Goal: Task Accomplishment & Management: Manage account settings

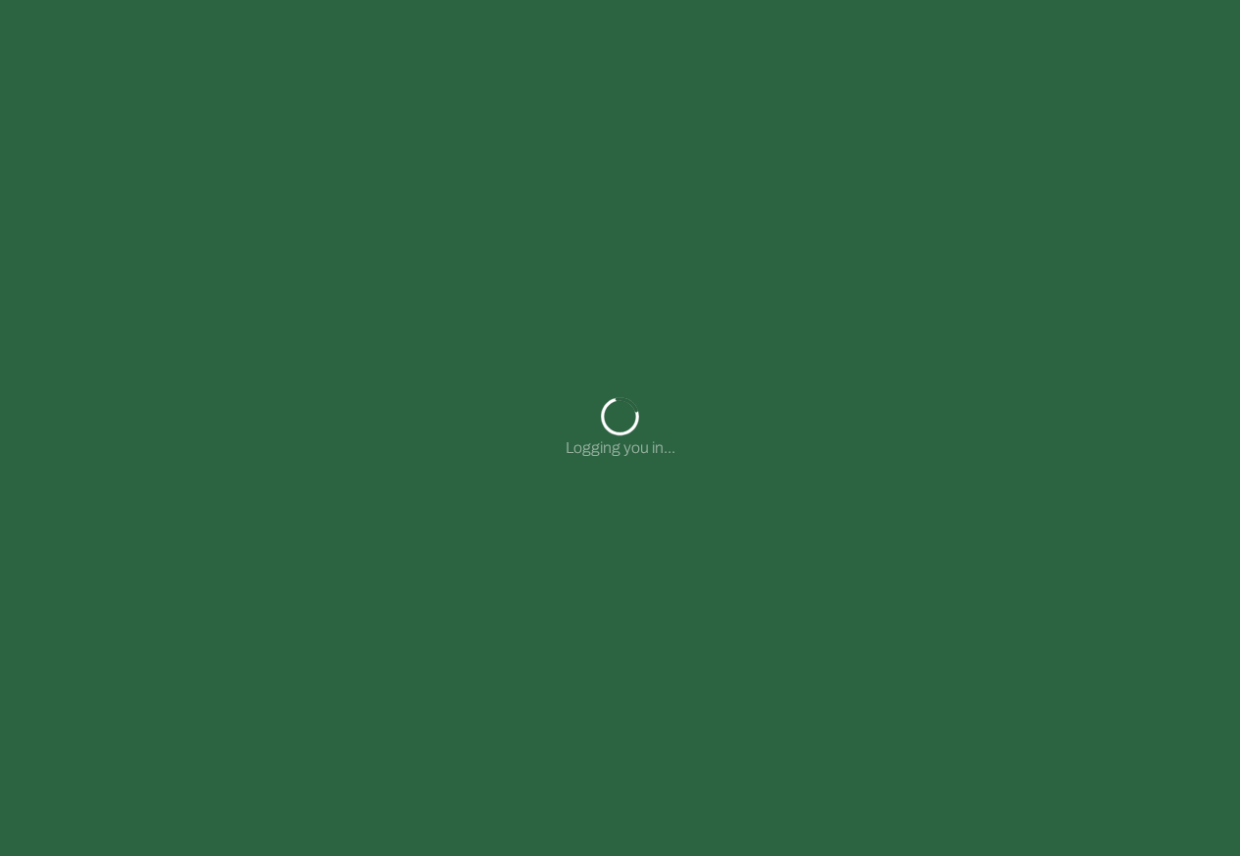
click at [526, 38] on div "Logging you in..." at bounding box center [620, 428] width 1240 height 856
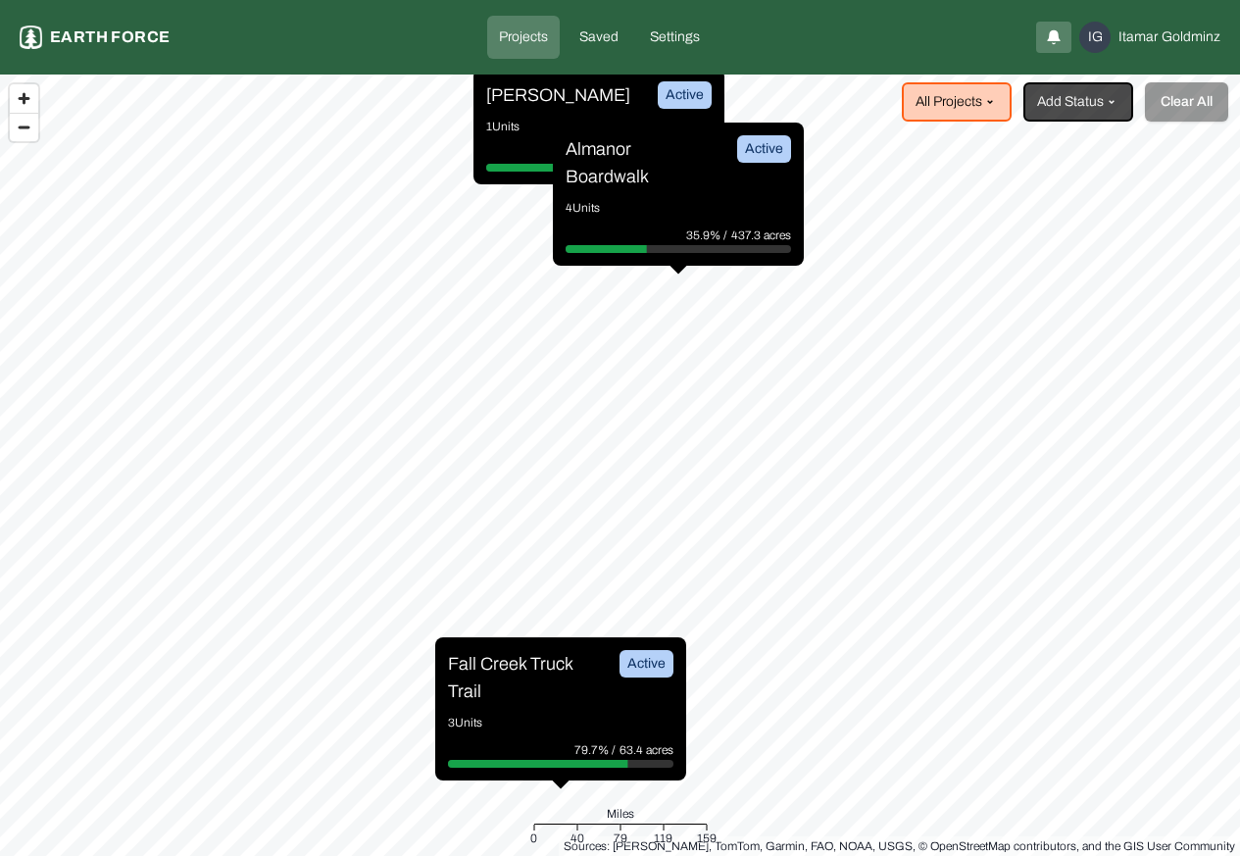
click at [521, 35] on p "Projects" at bounding box center [523, 37] width 49 height 20
click at [527, 97] on p "[PERSON_NAME]" at bounding box center [558, 94] width 144 height 27
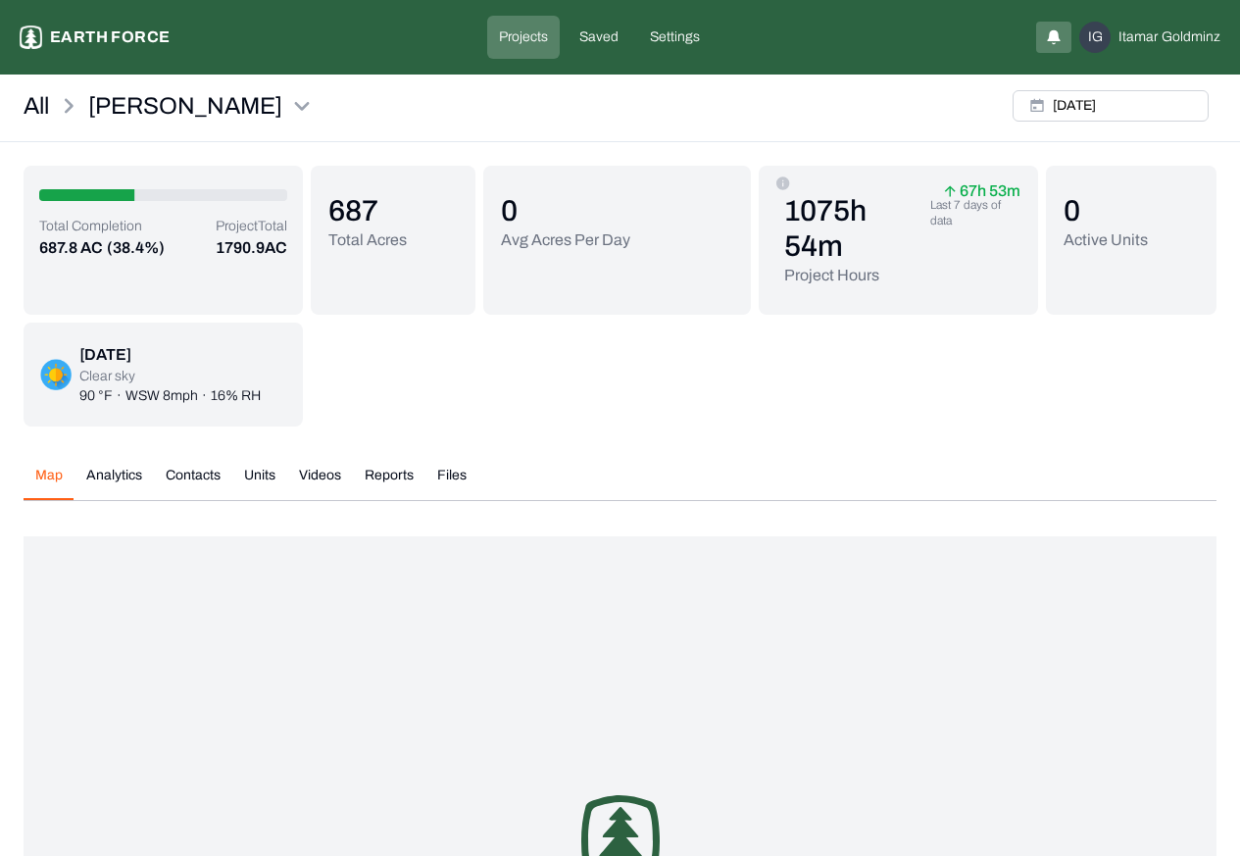
click at [111, 466] on button "Analytics" at bounding box center [114, 483] width 79 height 34
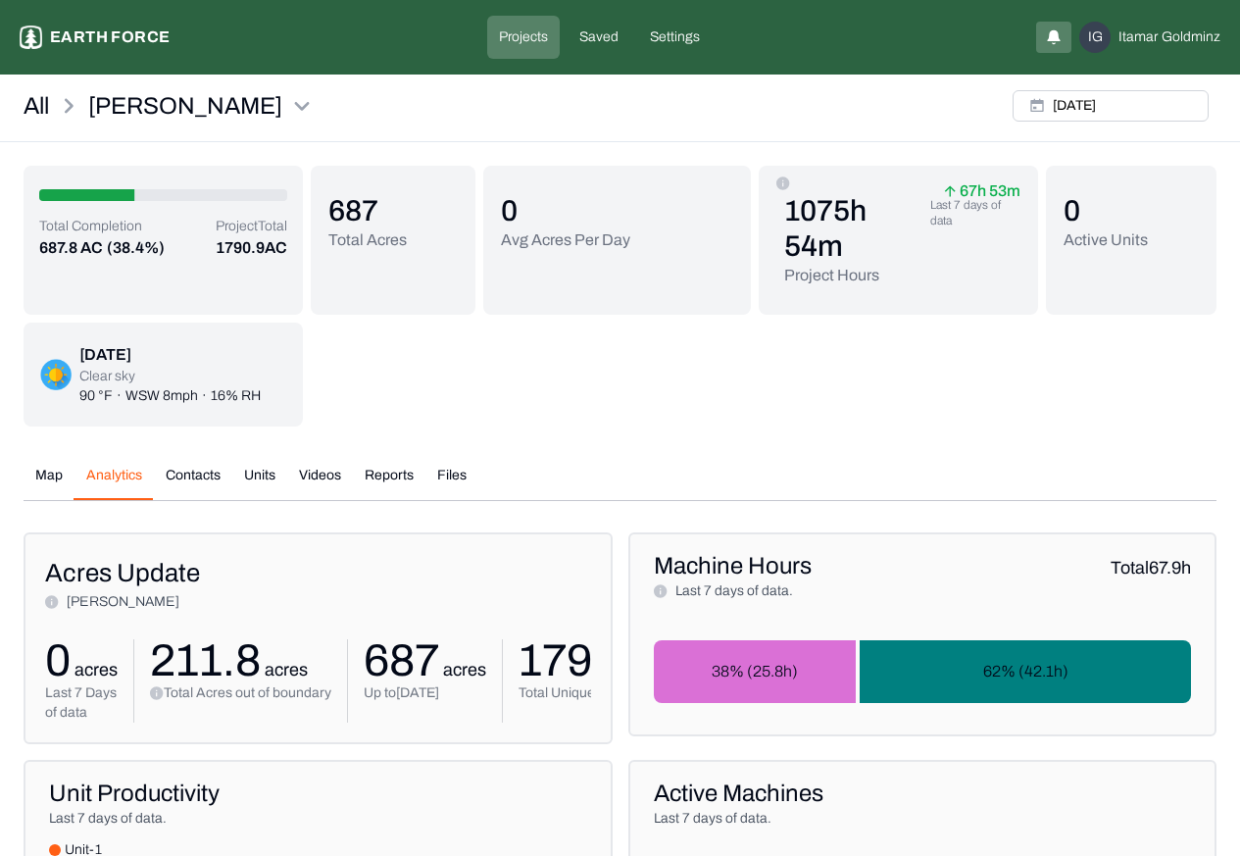
scroll to position [341, 0]
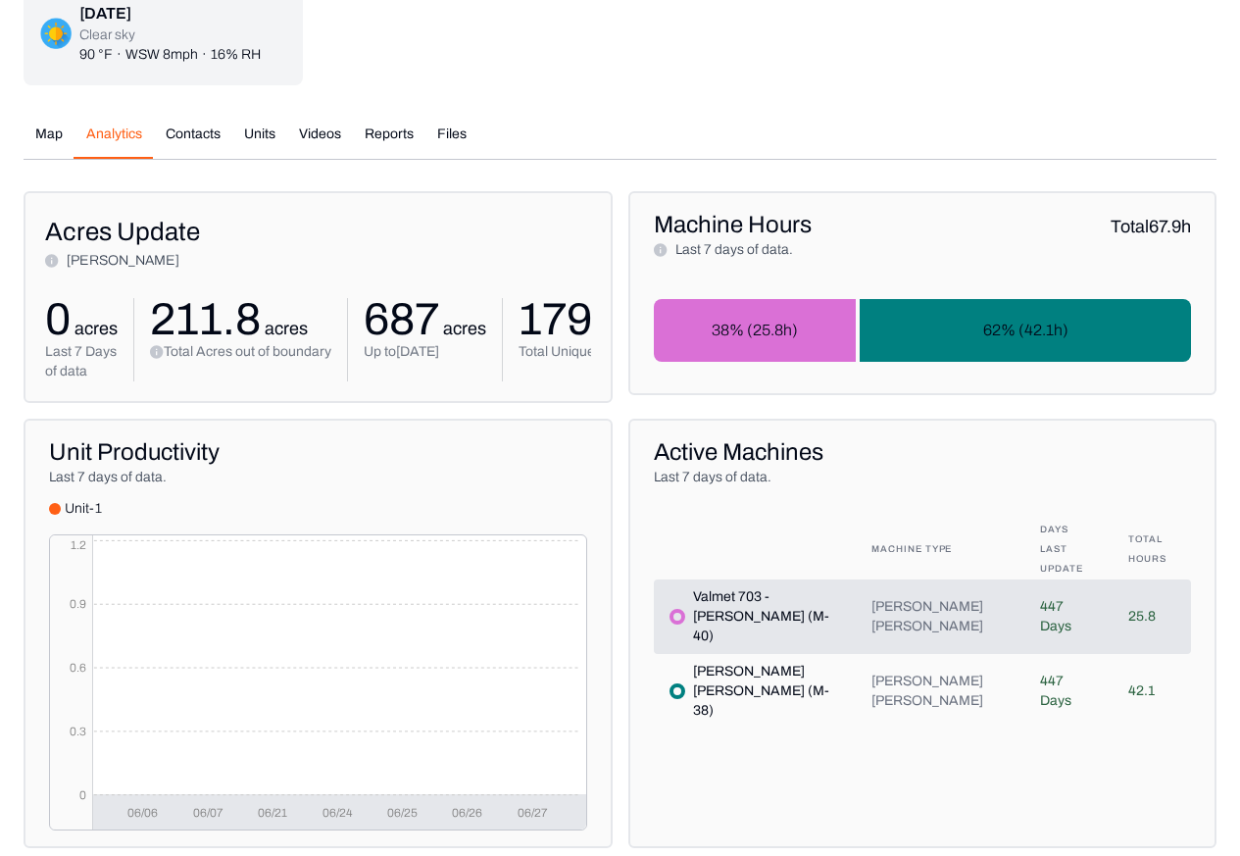
click at [181, 535] on icon "06/06 06/07 06/21 06/24 06/25 06/26 06/27 0 0.3 0.6 0.9 1.2" at bounding box center [318, 682] width 536 height 294
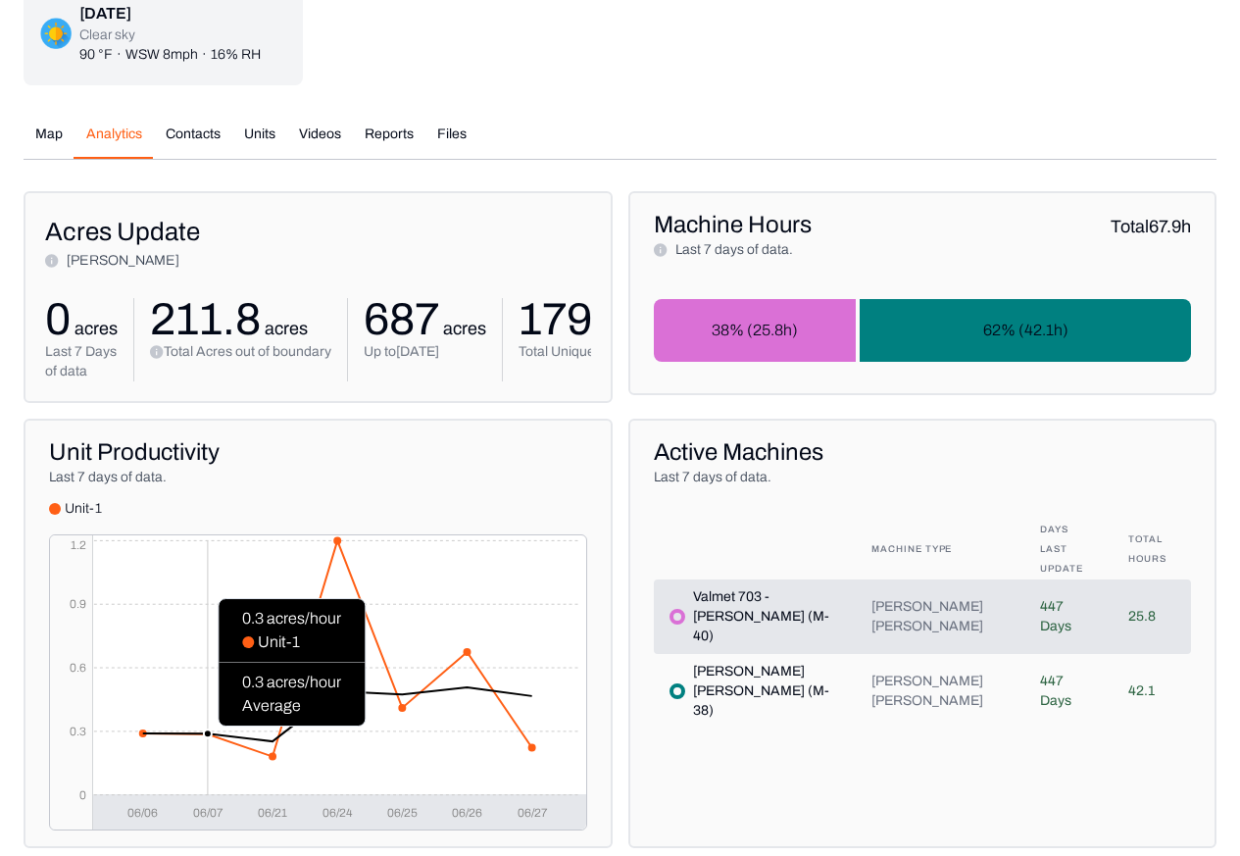
scroll to position [812, 0]
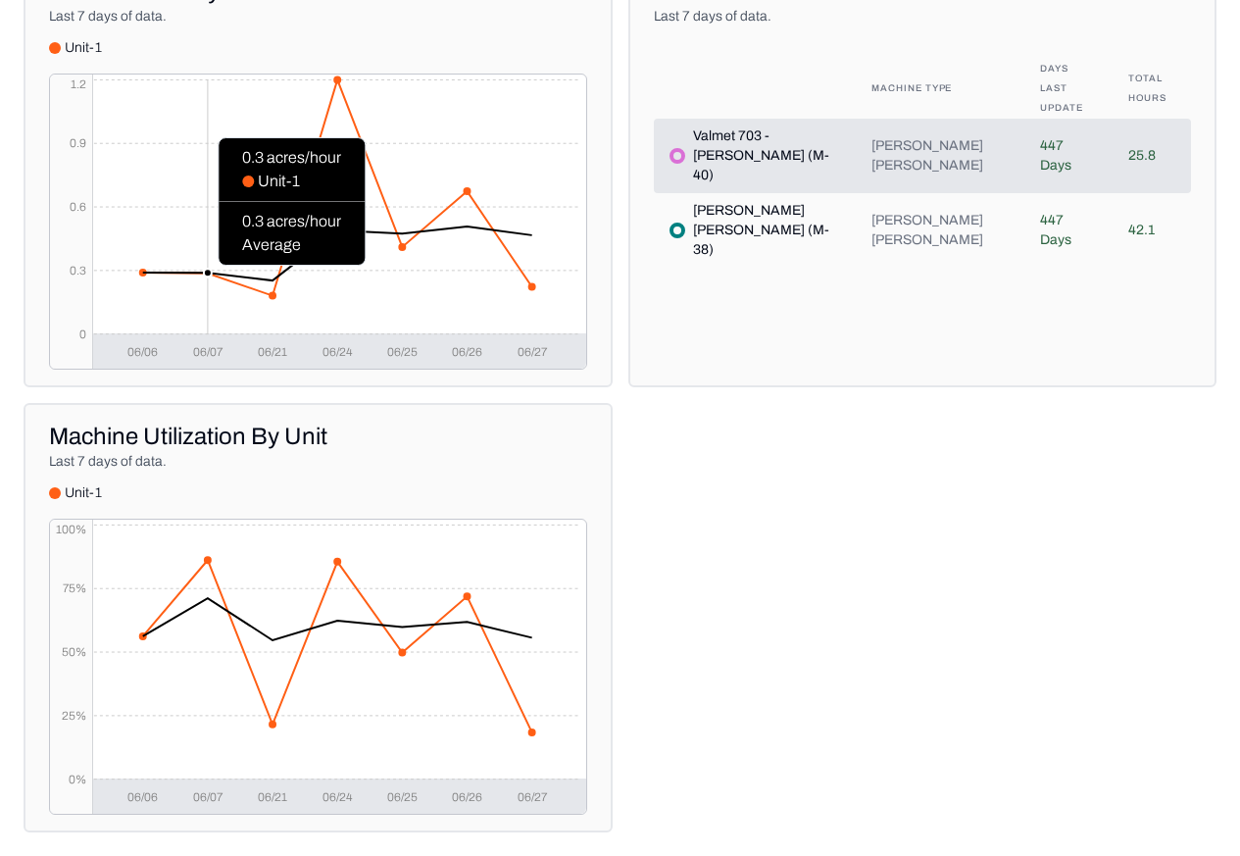
click at [1236, 11] on div "All Whitmore Fri, Aug, 30, 2024 Total Completion 687.8 AC (38.4%) Project Total…" at bounding box center [620, 56] width 1240 height 1552
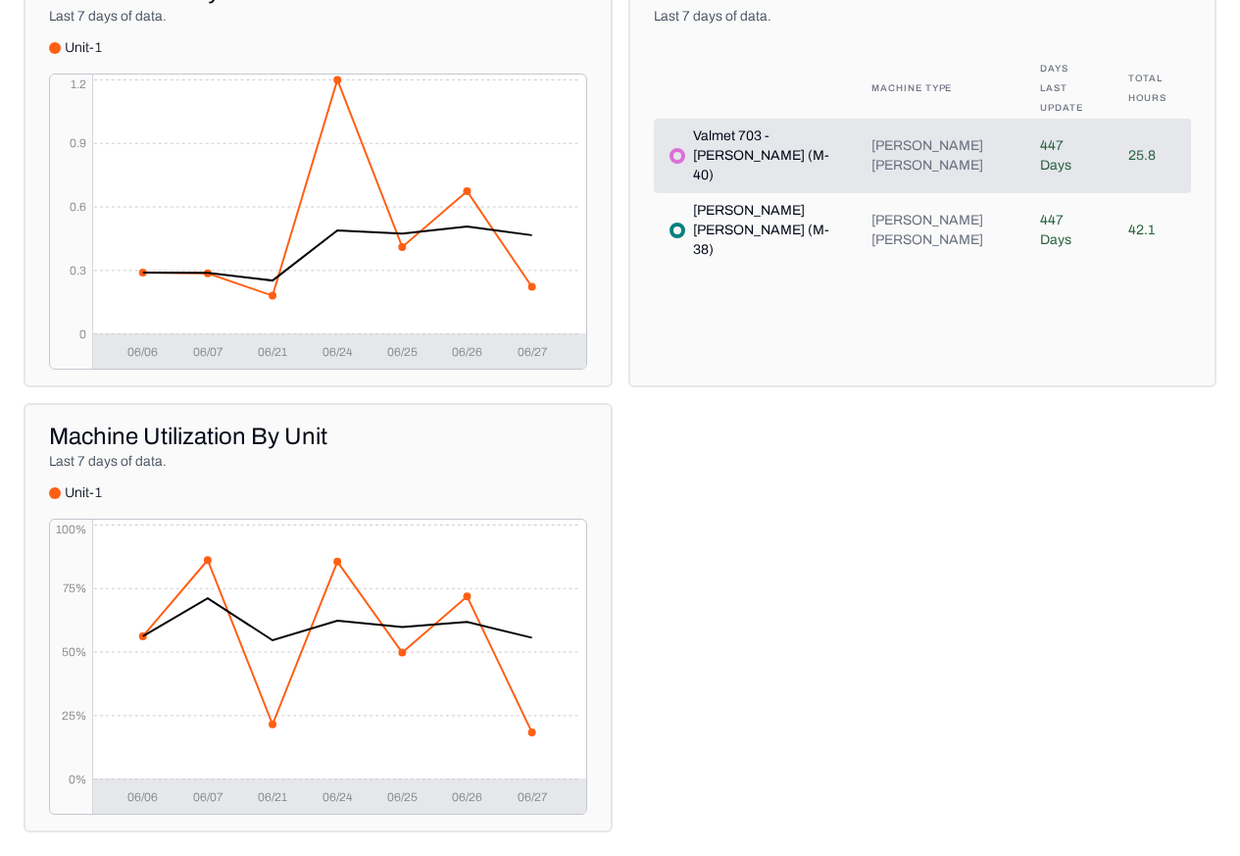
scroll to position [0, 0]
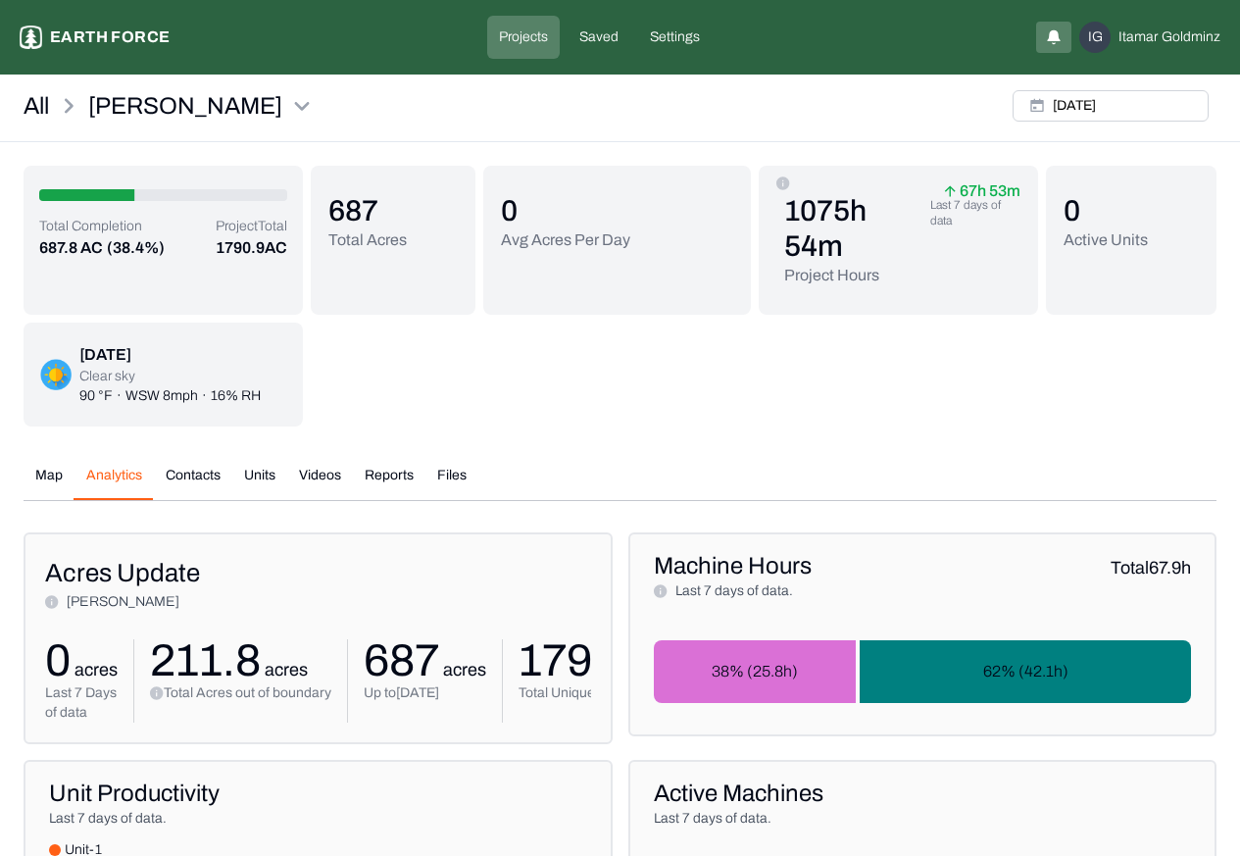
click at [181, 475] on button "Contacts" at bounding box center [193, 483] width 78 height 34
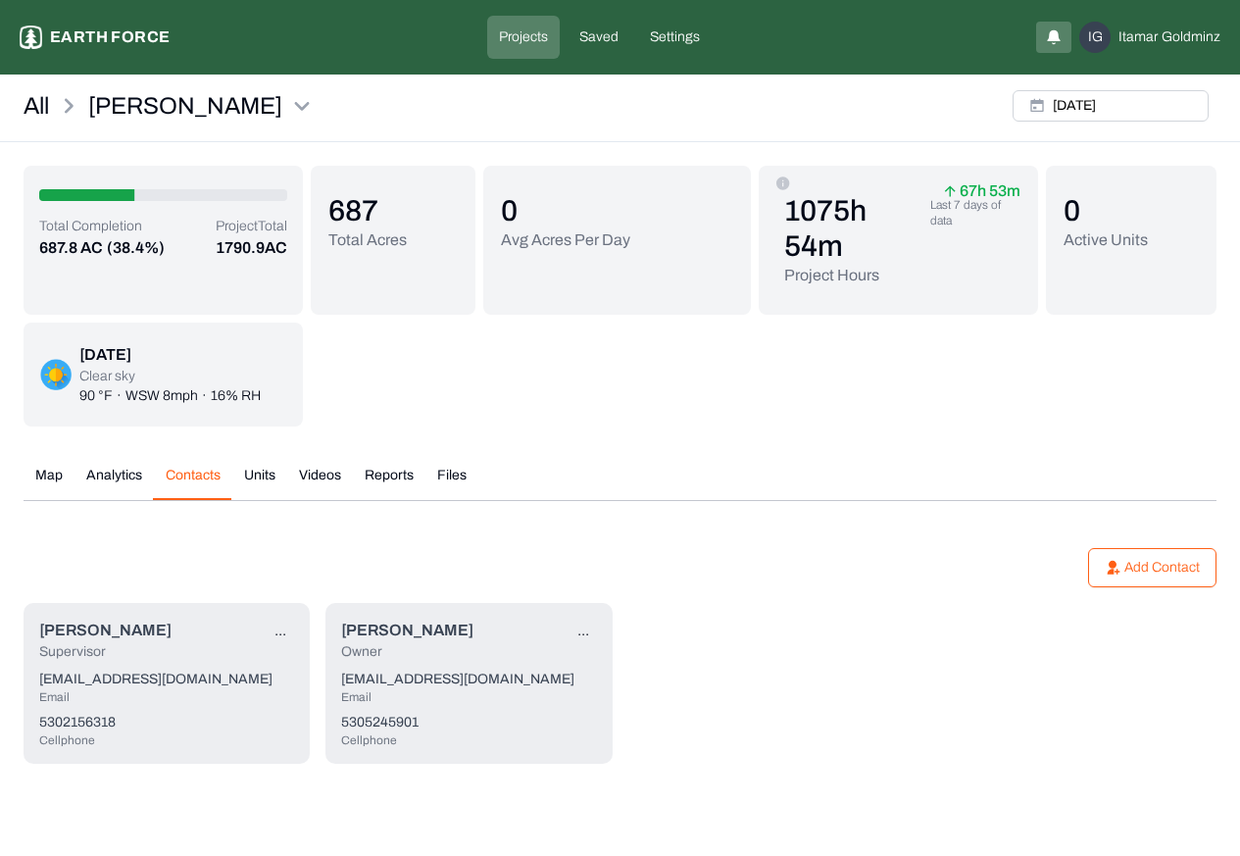
click at [145, 631] on div "Brian Mass Supervisor ..." at bounding box center [166, 640] width 255 height 43
click at [280, 627] on html "Whitmore Earth force Projects Saved Settings IG Itamar Goldminz All Whitmore Fr…" at bounding box center [620, 405] width 1240 height 811
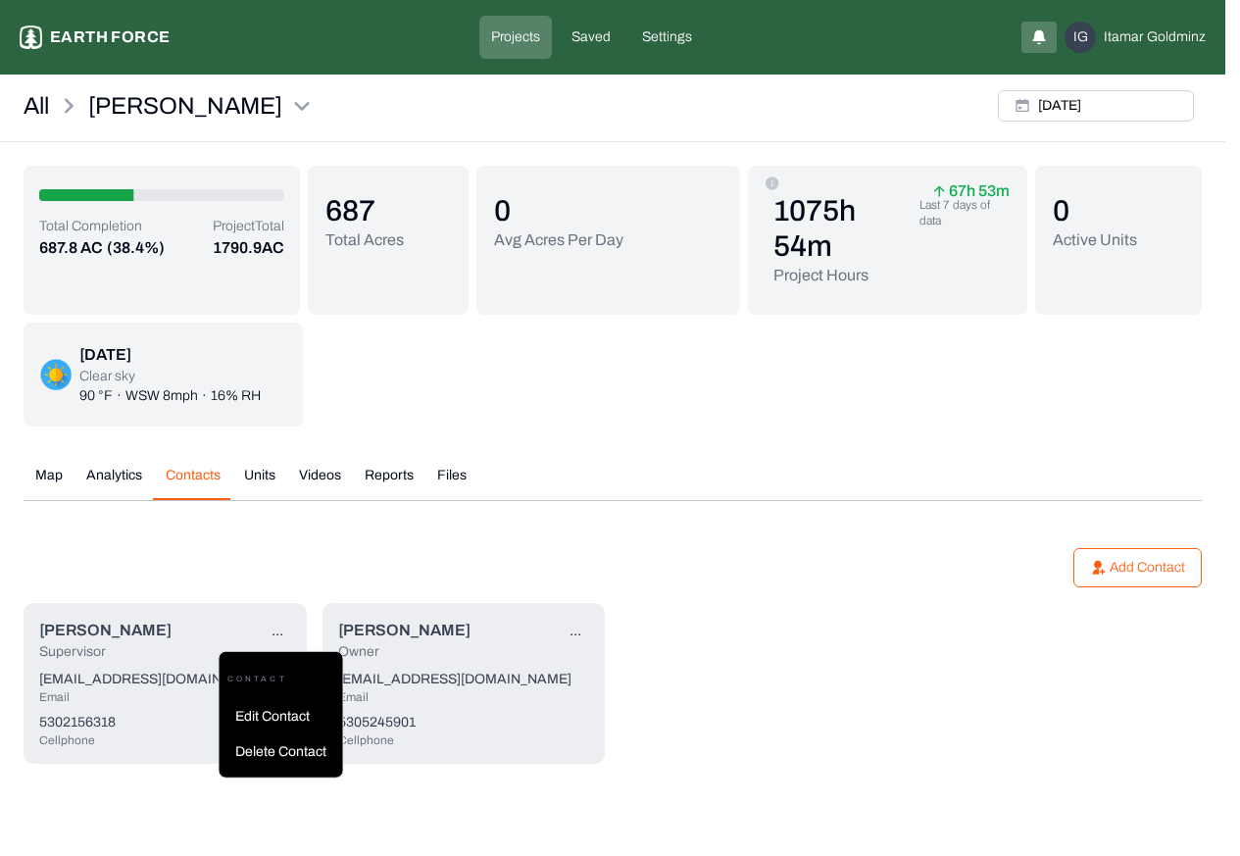
click at [267, 725] on p "Edit Contact" at bounding box center [282, 717] width 124 height 20
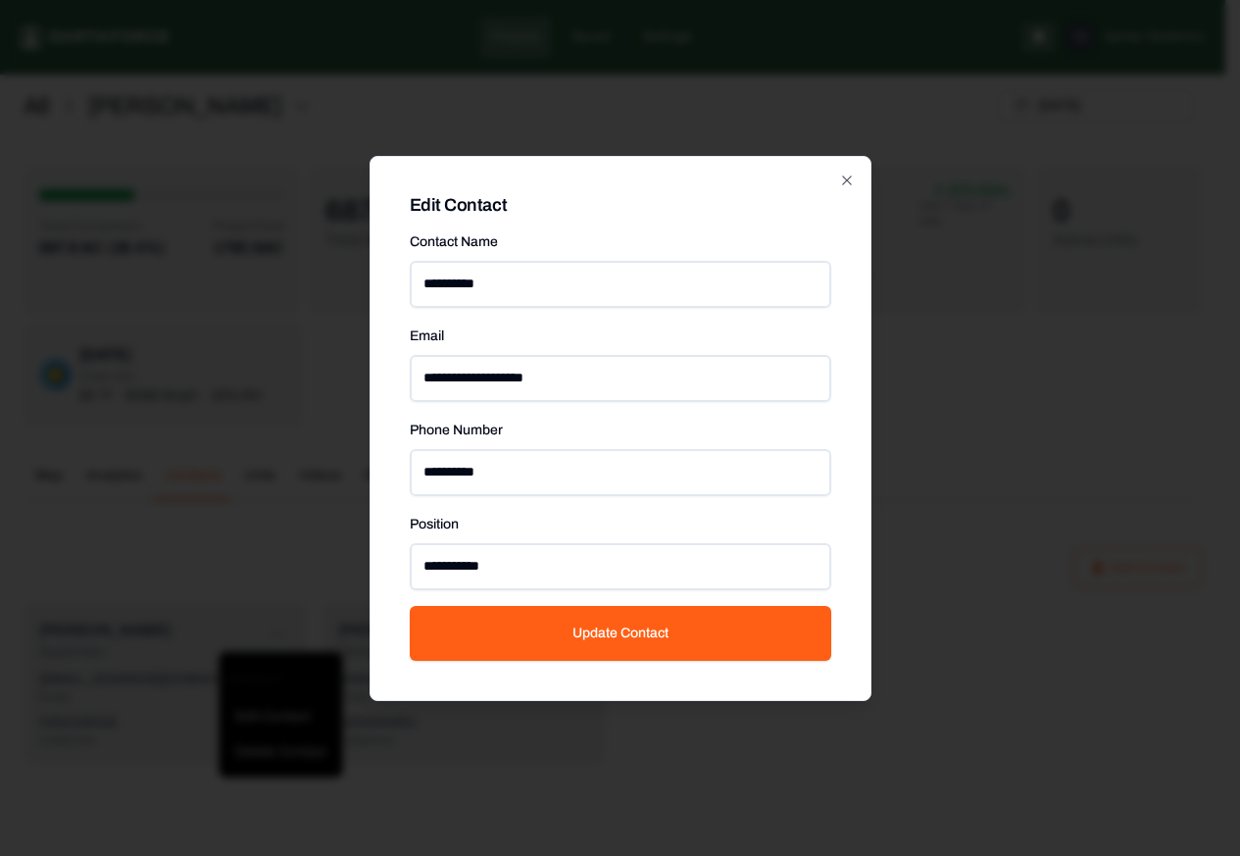
click at [856, 180] on div at bounding box center [620, 428] width 1240 height 856
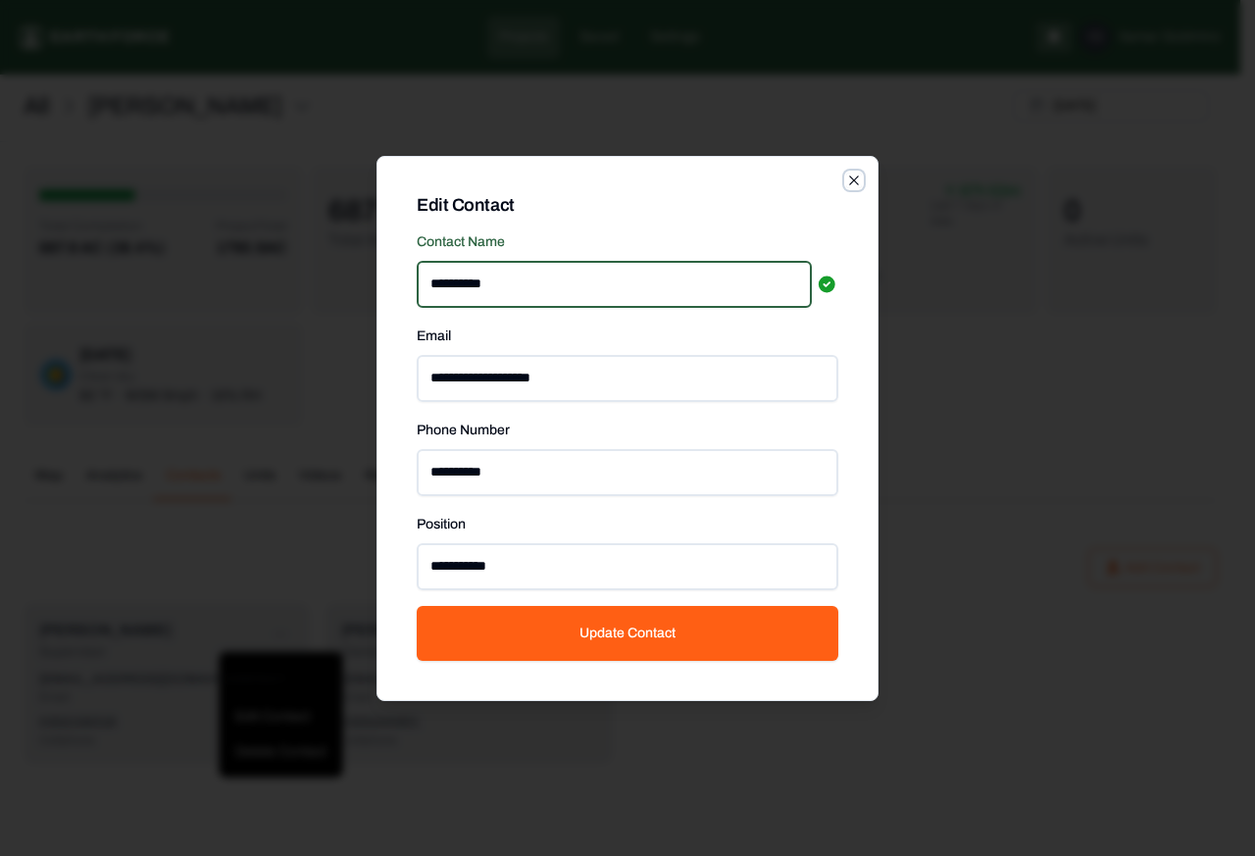
click at [856, 181] on icon "button" at bounding box center [854, 181] width 16 height 16
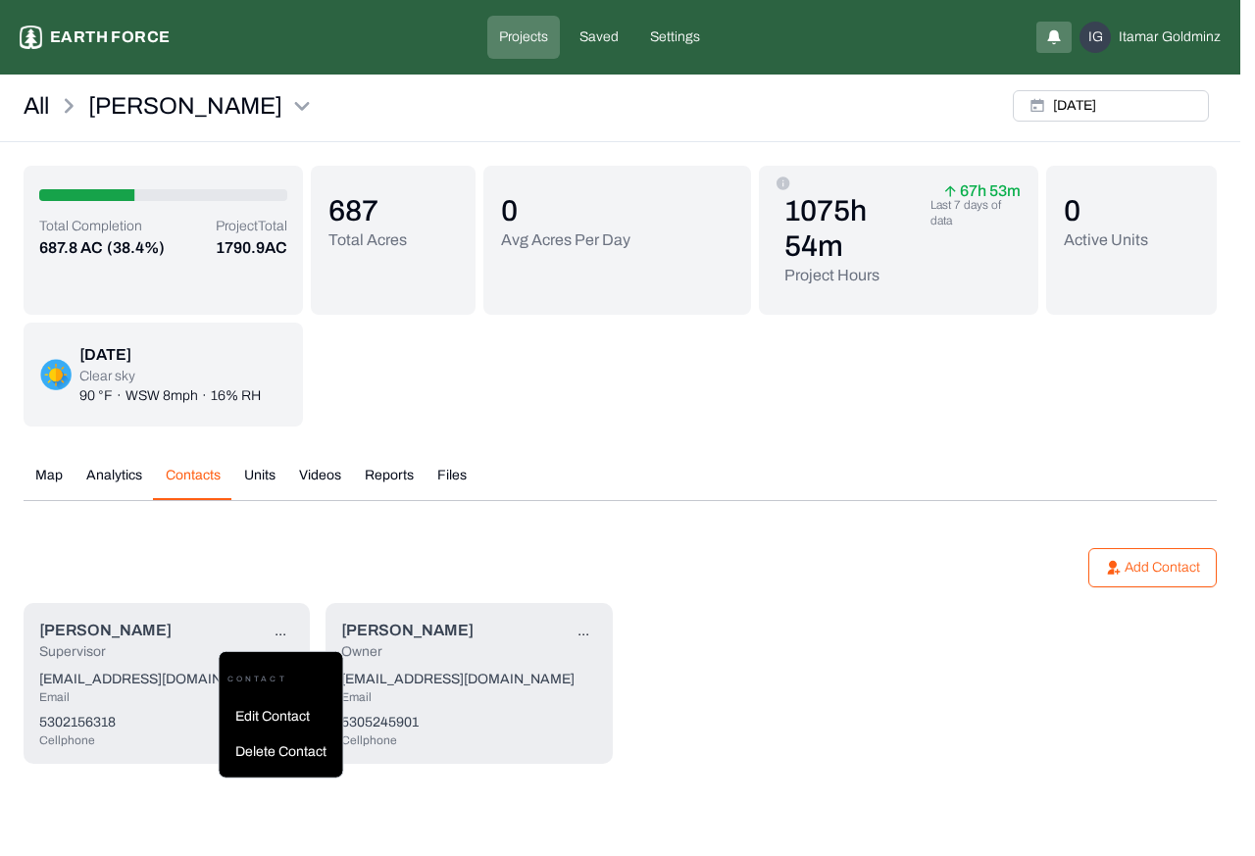
click at [854, 181] on html "Whitmore Earth force Projects Saved Settings IG Itamar Goldminz All Whitmore Fr…" at bounding box center [627, 405] width 1255 height 811
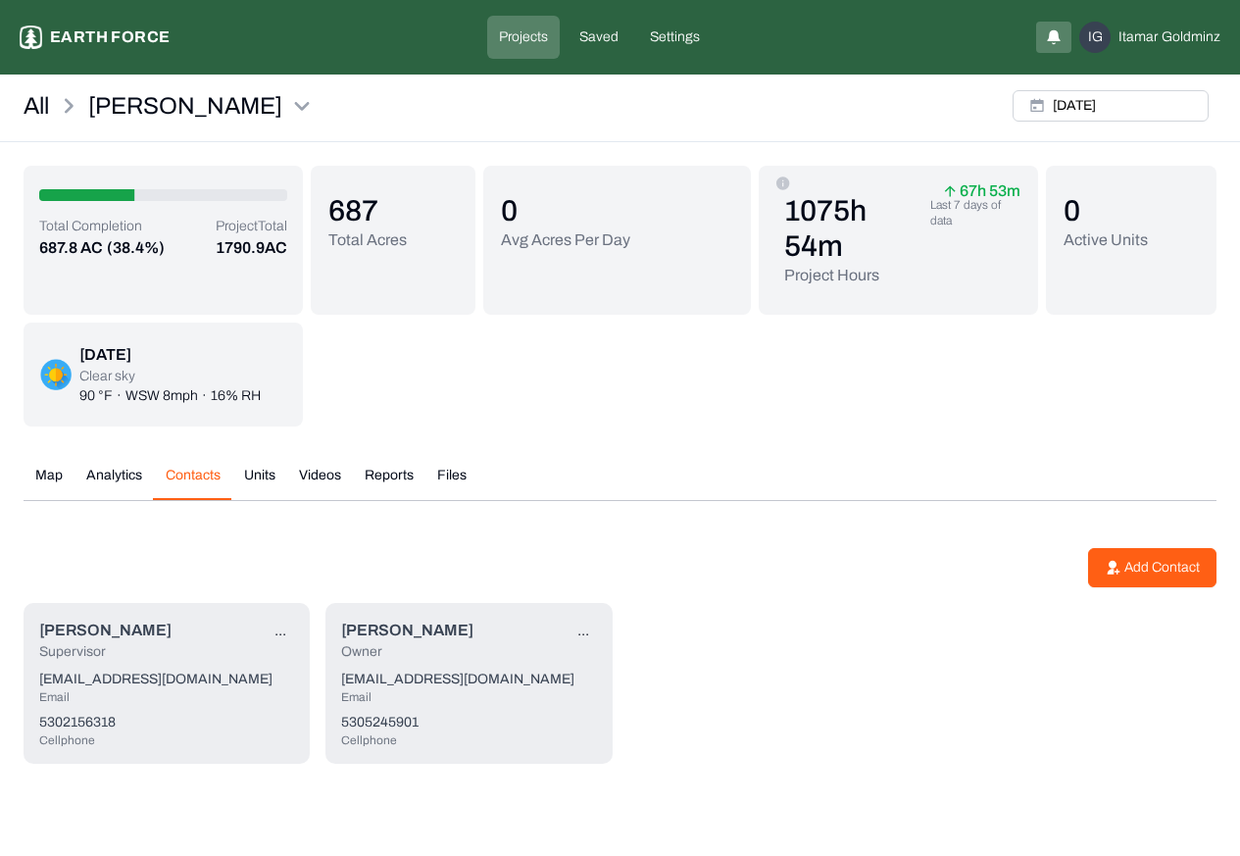
click at [1152, 574] on p "Add Contact" at bounding box center [1162, 568] width 75 height 20
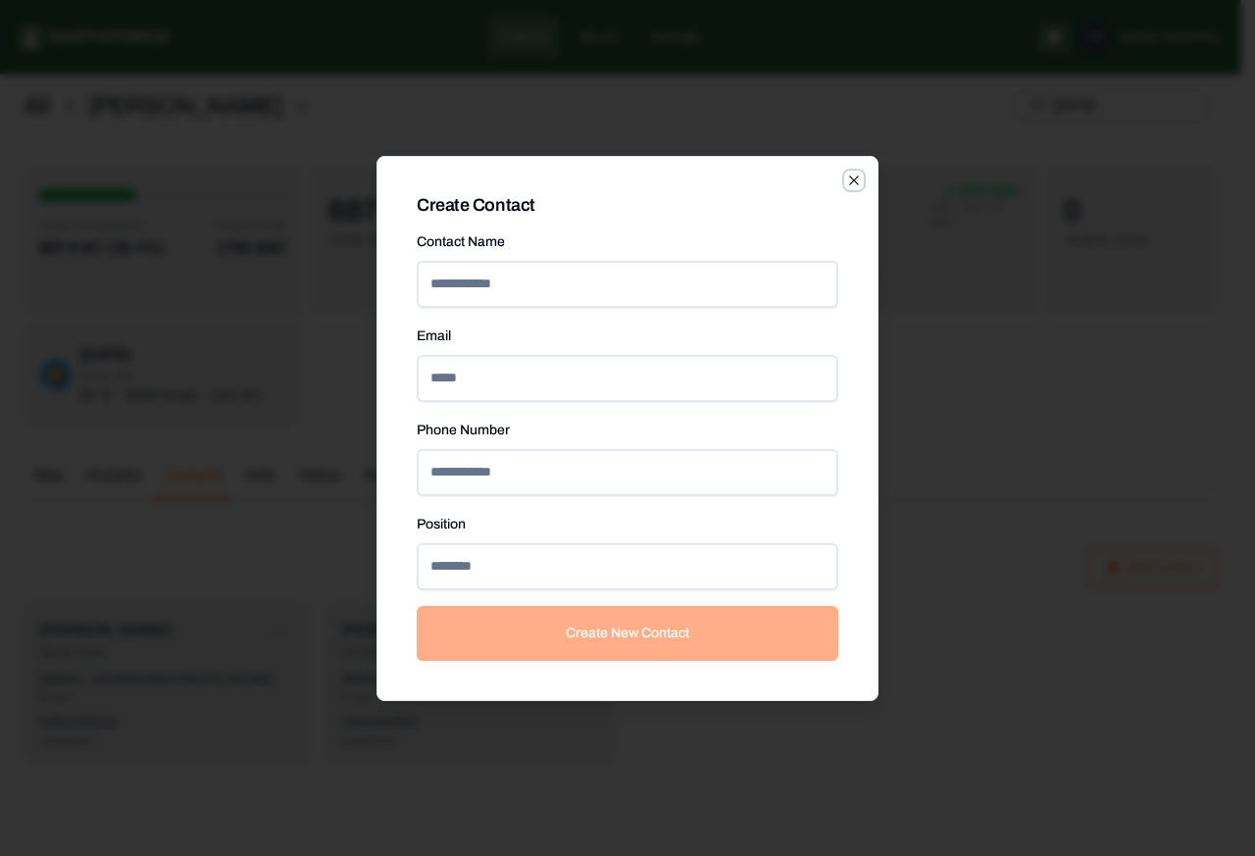
click at [854, 180] on div "Create Contact Contact Name Email Phone Number Position Create New Contact Close" at bounding box center [628, 428] width 502 height 545
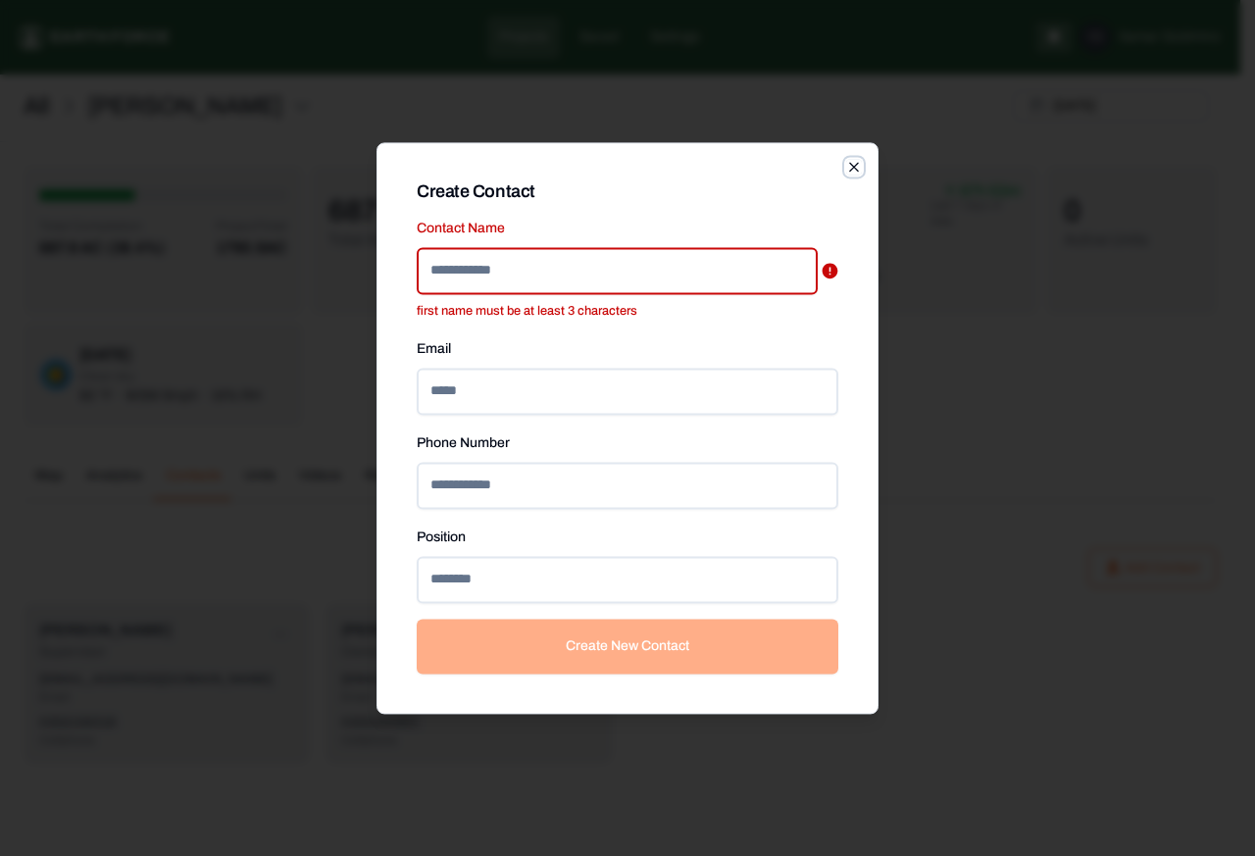
click at [854, 165] on icon "button" at bounding box center [854, 167] width 16 height 16
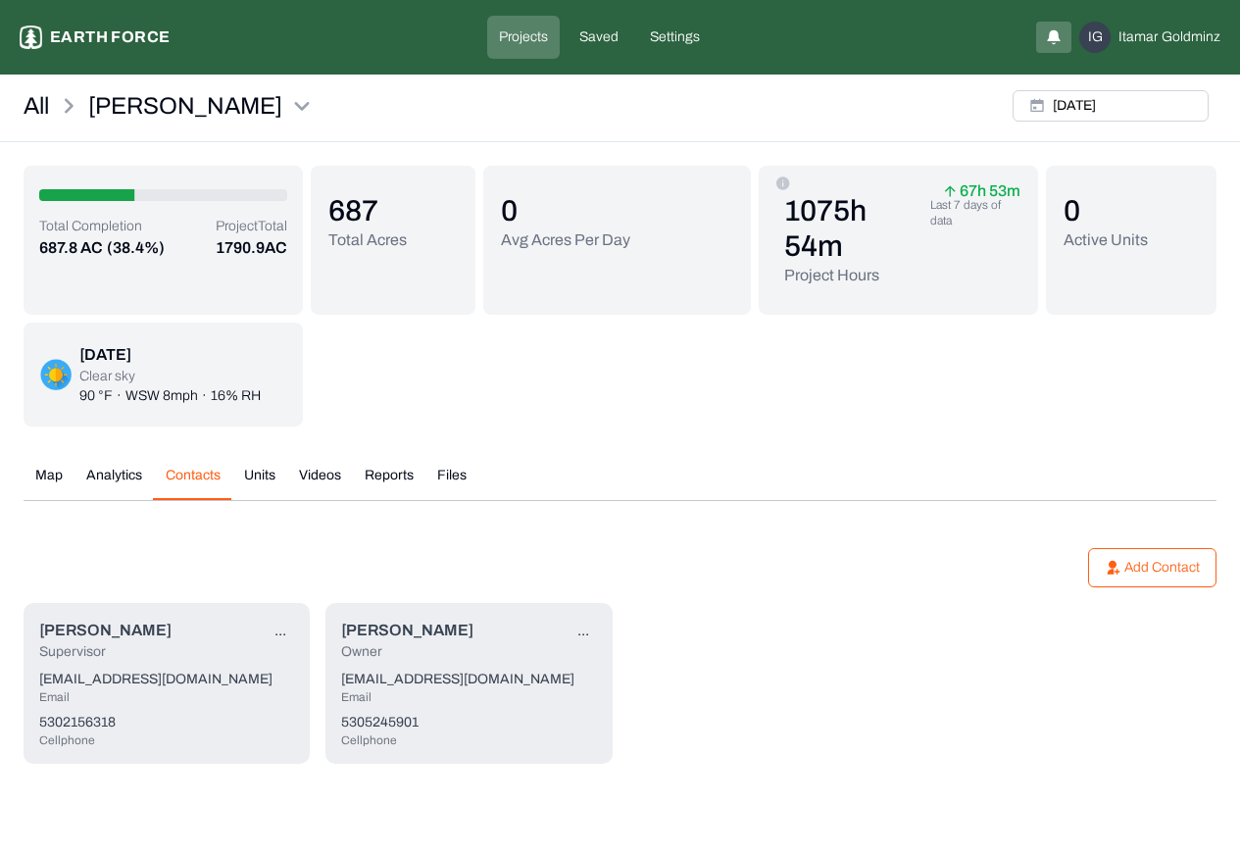
click at [255, 477] on button "Units" at bounding box center [259, 483] width 55 height 34
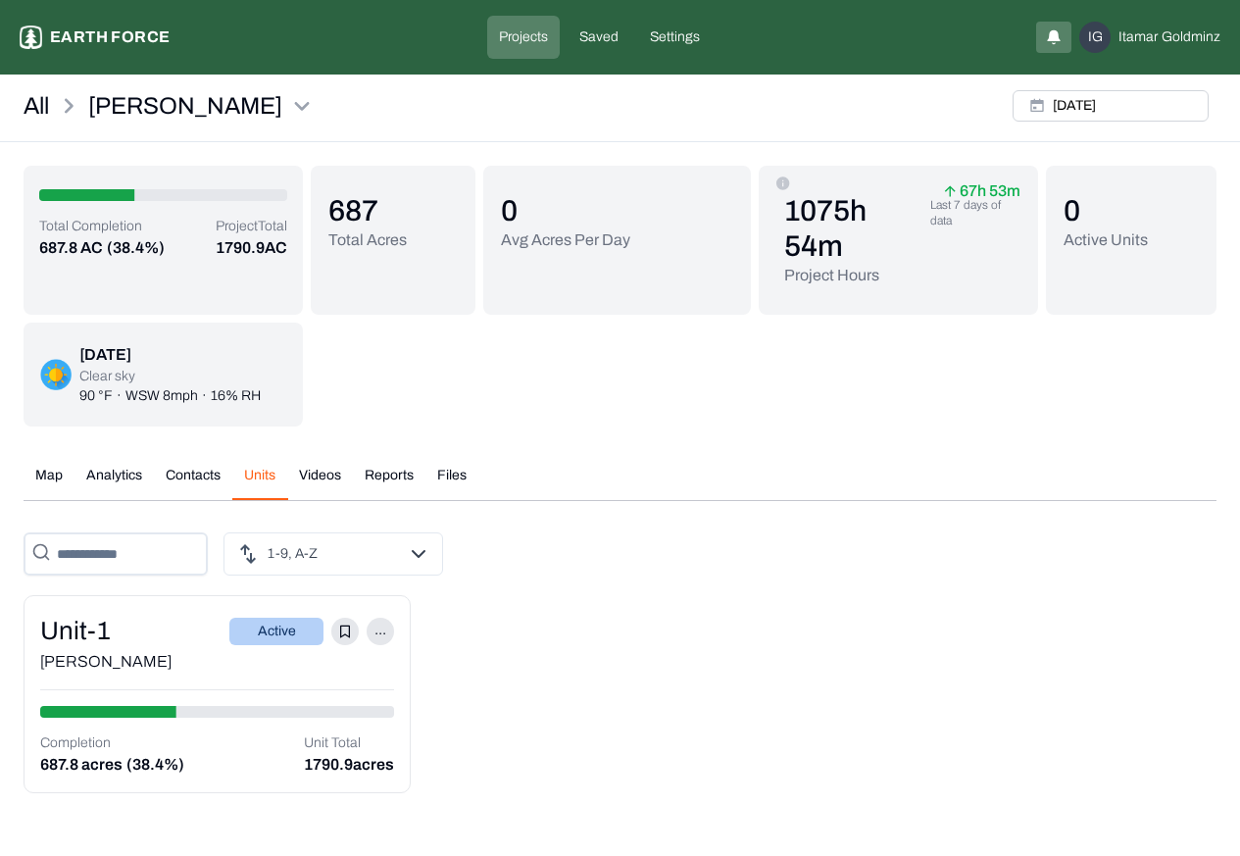
click at [67, 631] on div "unit-1" at bounding box center [75, 631] width 71 height 38
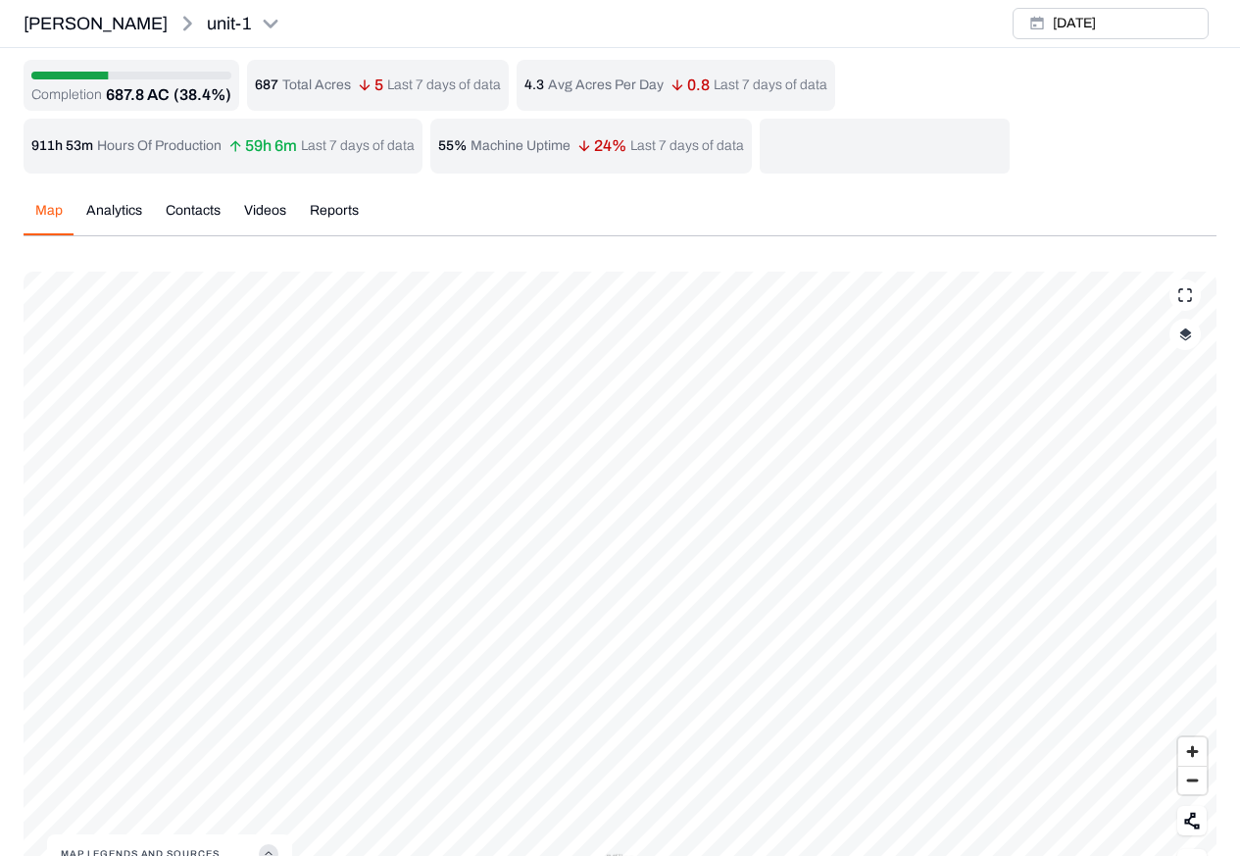
scroll to position [70, 0]
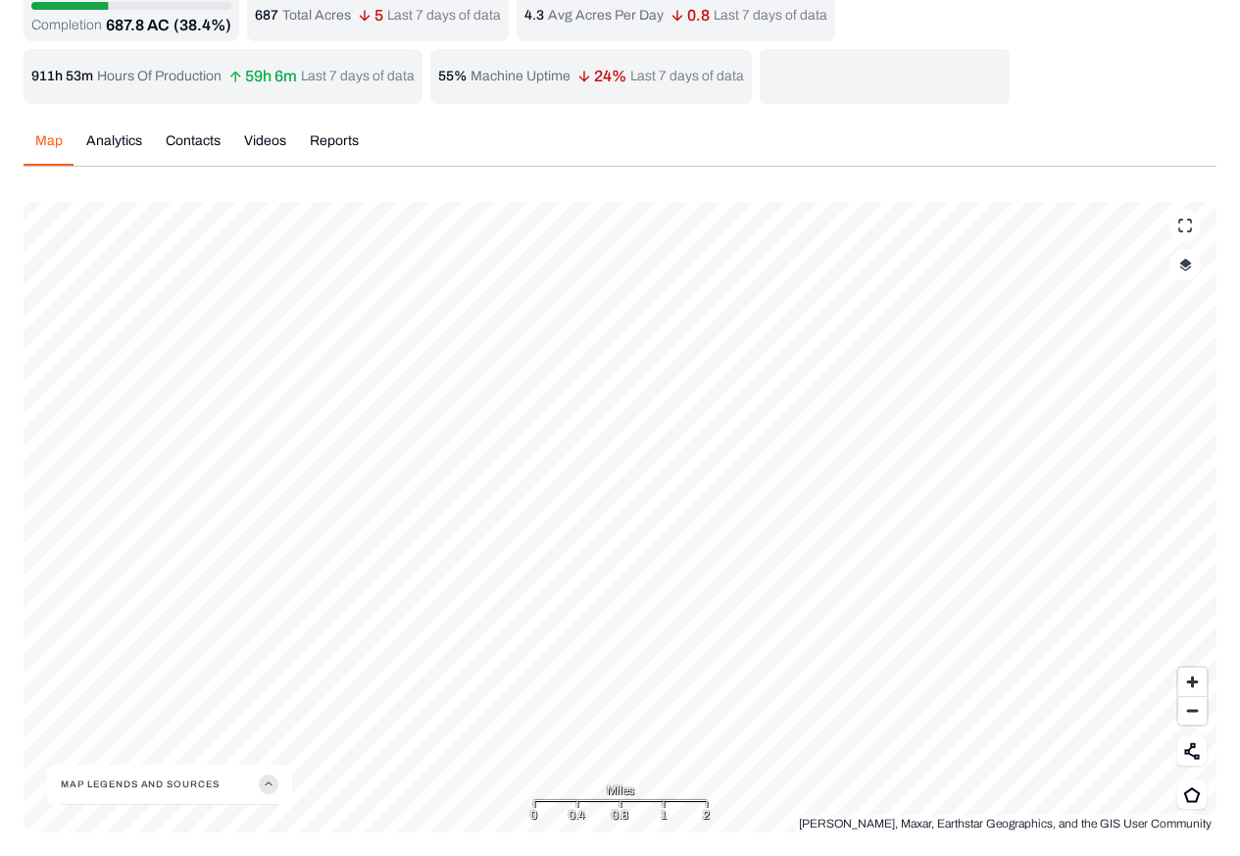
click at [99, 141] on div "Completion 687.8 AC (38.4%) 687 Total Acres 5 Last 7 days of data 4.3 Avg Acres…" at bounding box center [620, 411] width 1193 height 842
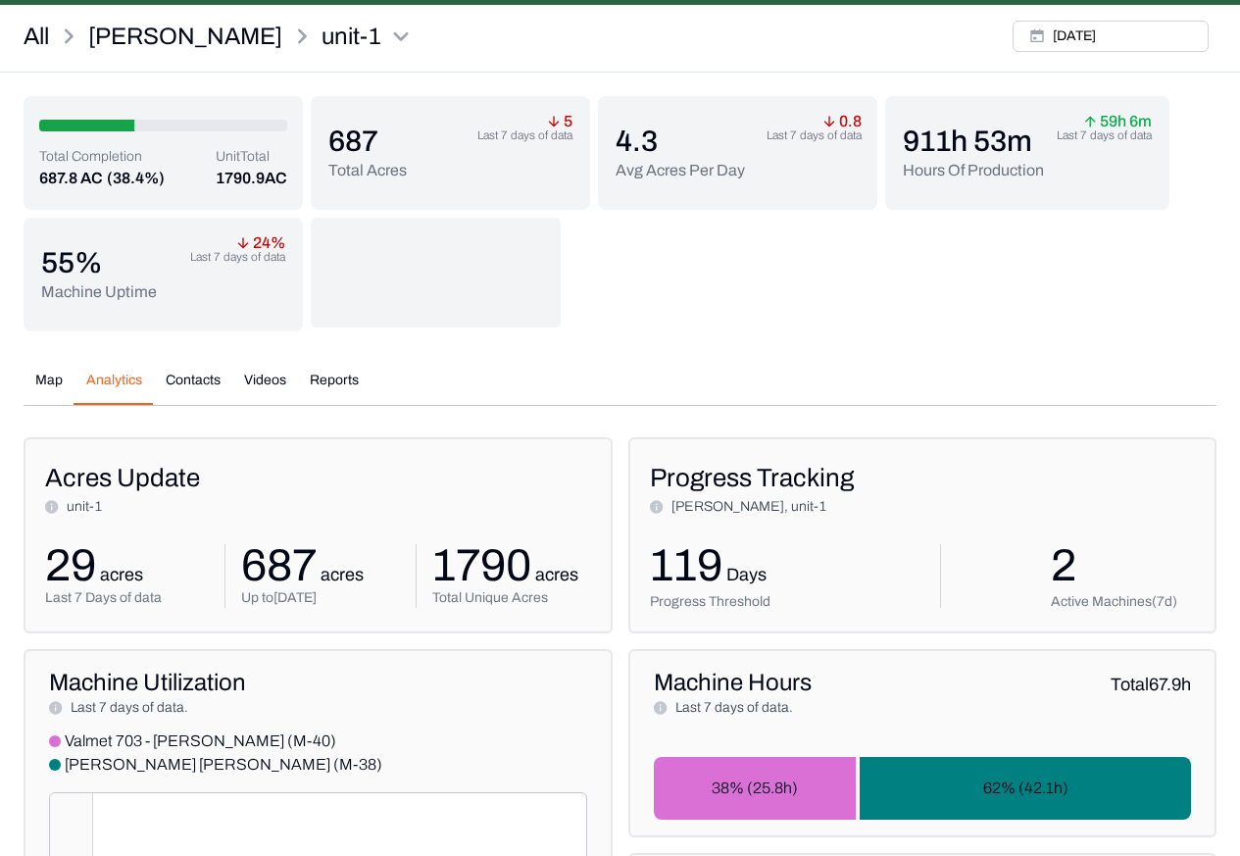
click at [115, 167] on p "(38.4%)" at bounding box center [136, 179] width 58 height 24
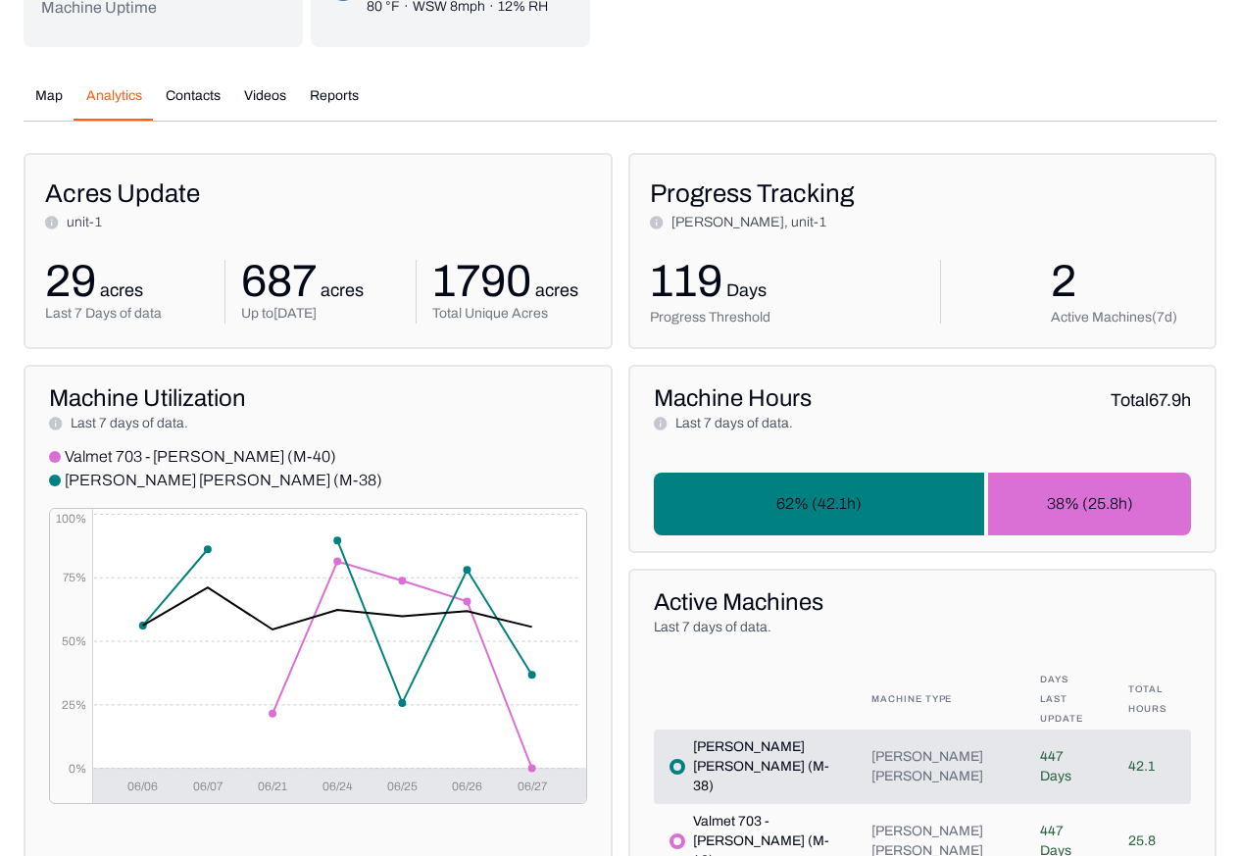
click at [182, 98] on div "All Whitmore unit-1 Thu, Jun, 27, 2024 Total Completion 687.8 AC (38.4%) Unit T…" at bounding box center [620, 548] width 1240 height 1640
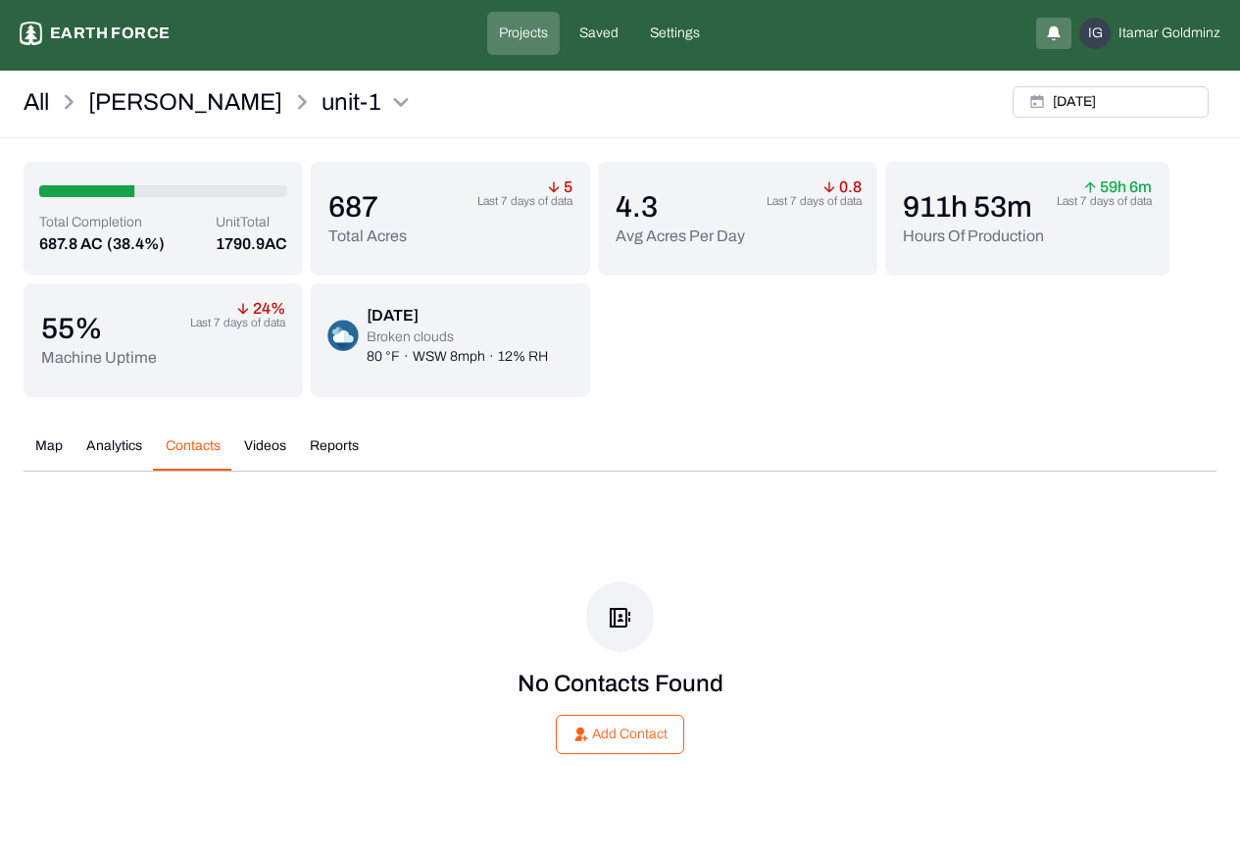
click at [256, 447] on button "Videos" at bounding box center [265, 453] width 66 height 34
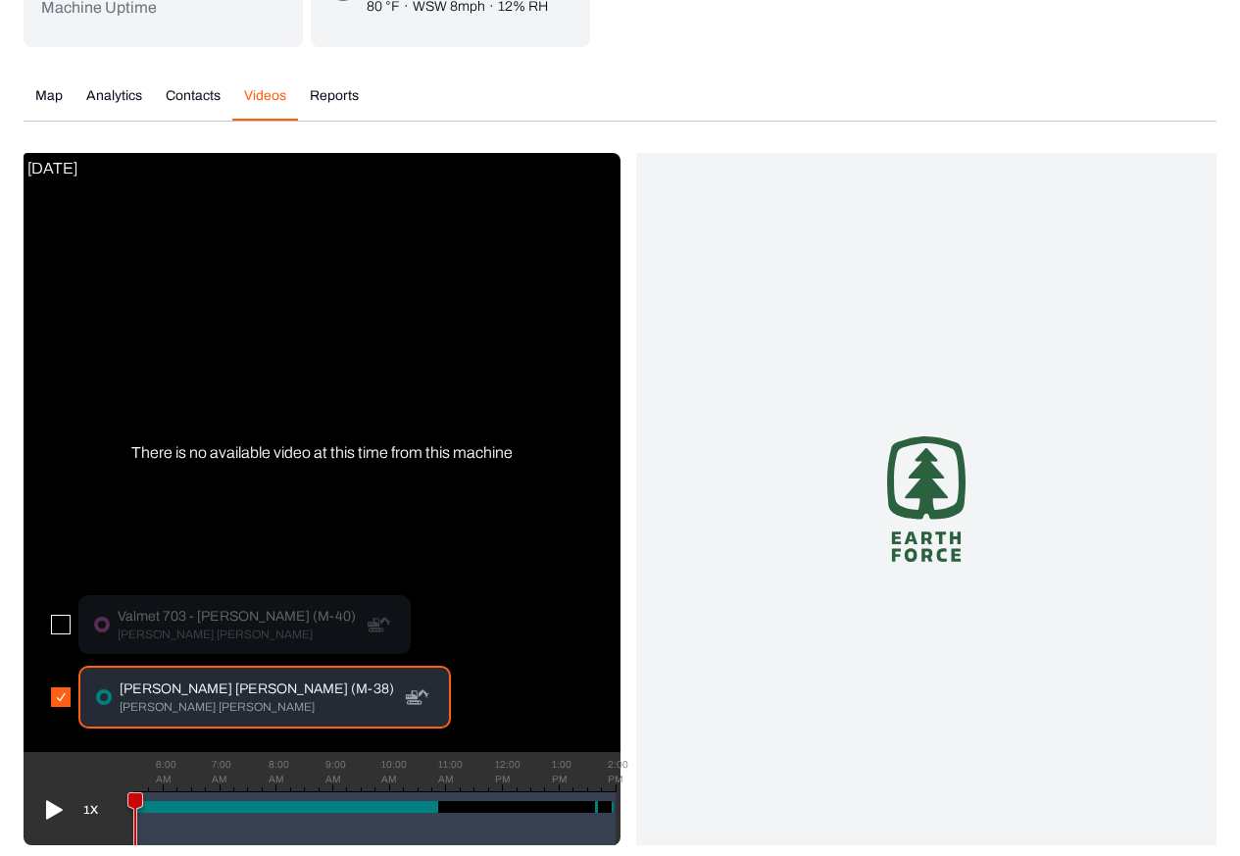
scroll to position [3, 0]
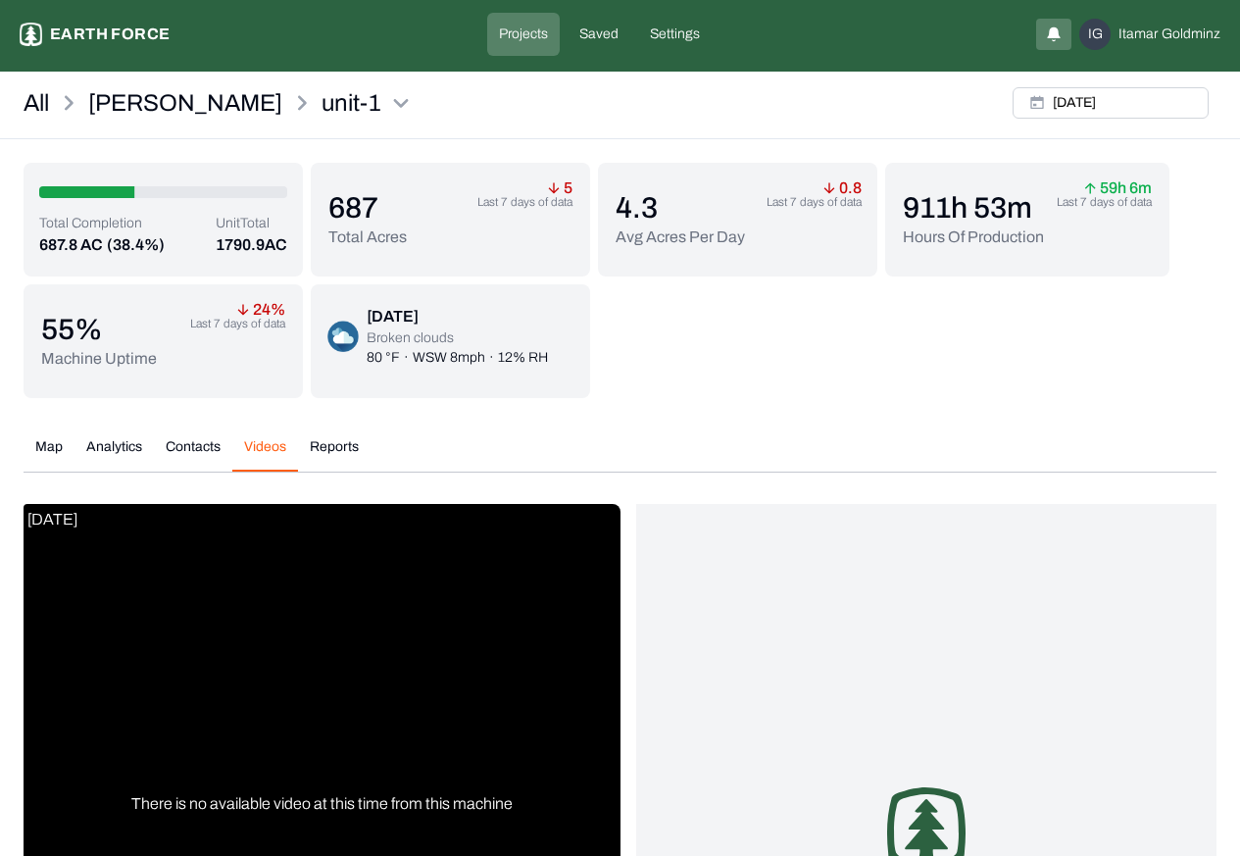
click at [257, 447] on button "Videos" at bounding box center [265, 454] width 66 height 34
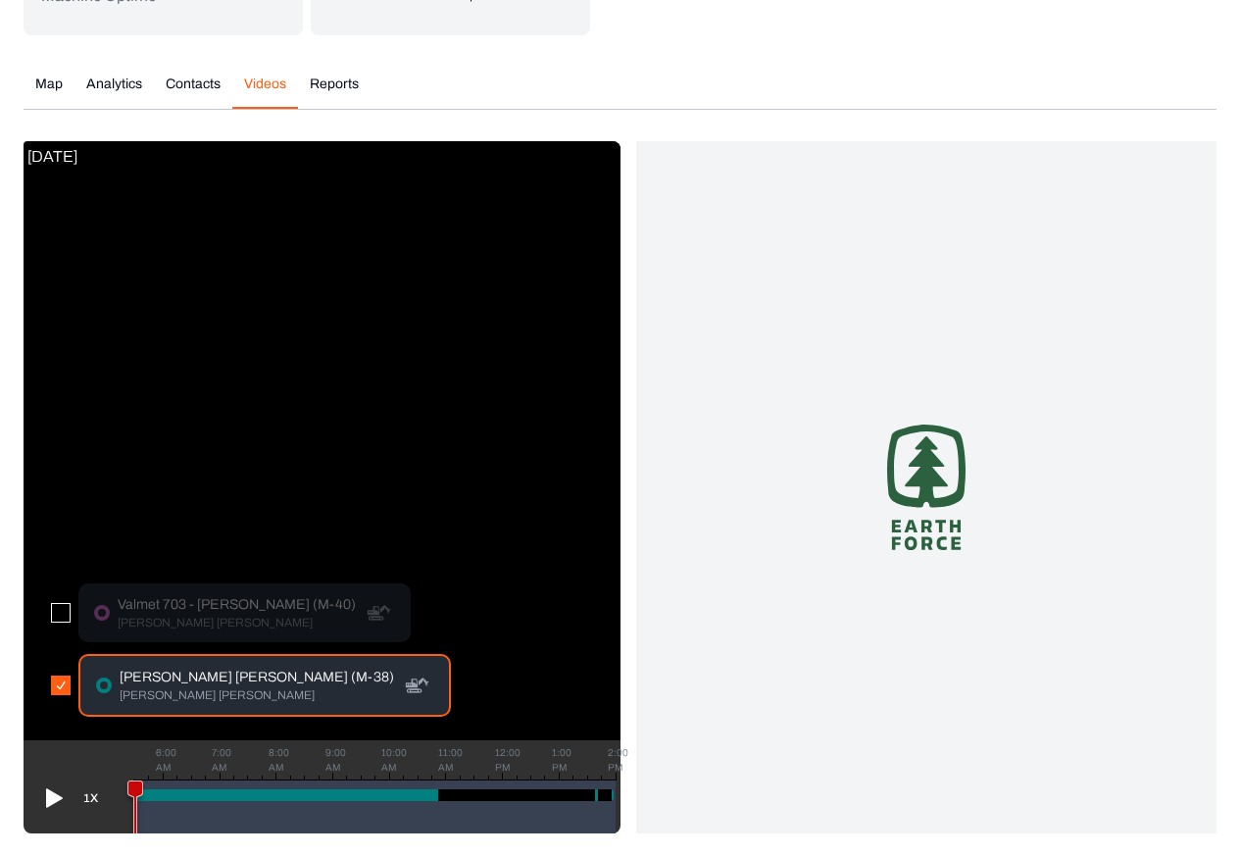
click at [333, 84] on button "Reports" at bounding box center [334, 92] width 73 height 34
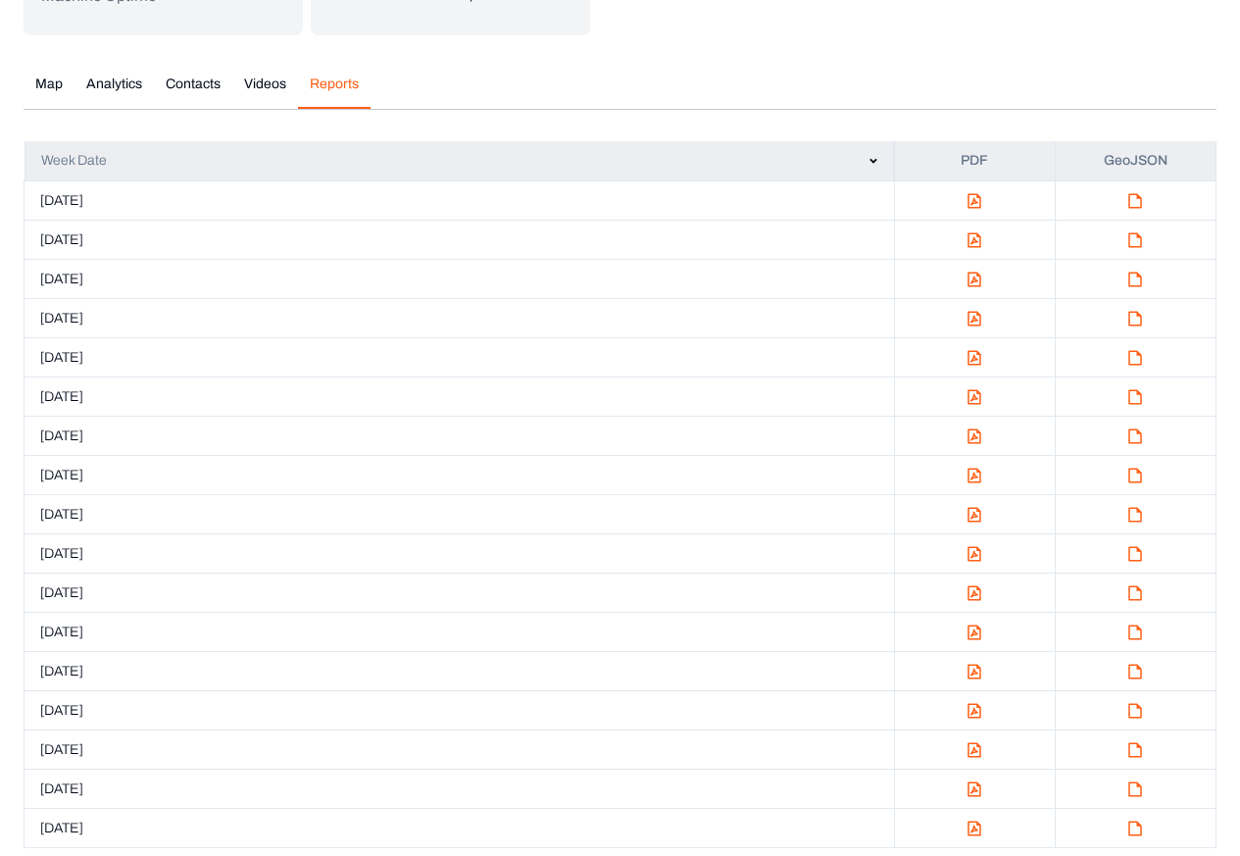
click at [126, 104] on button "Analytics" at bounding box center [114, 92] width 79 height 34
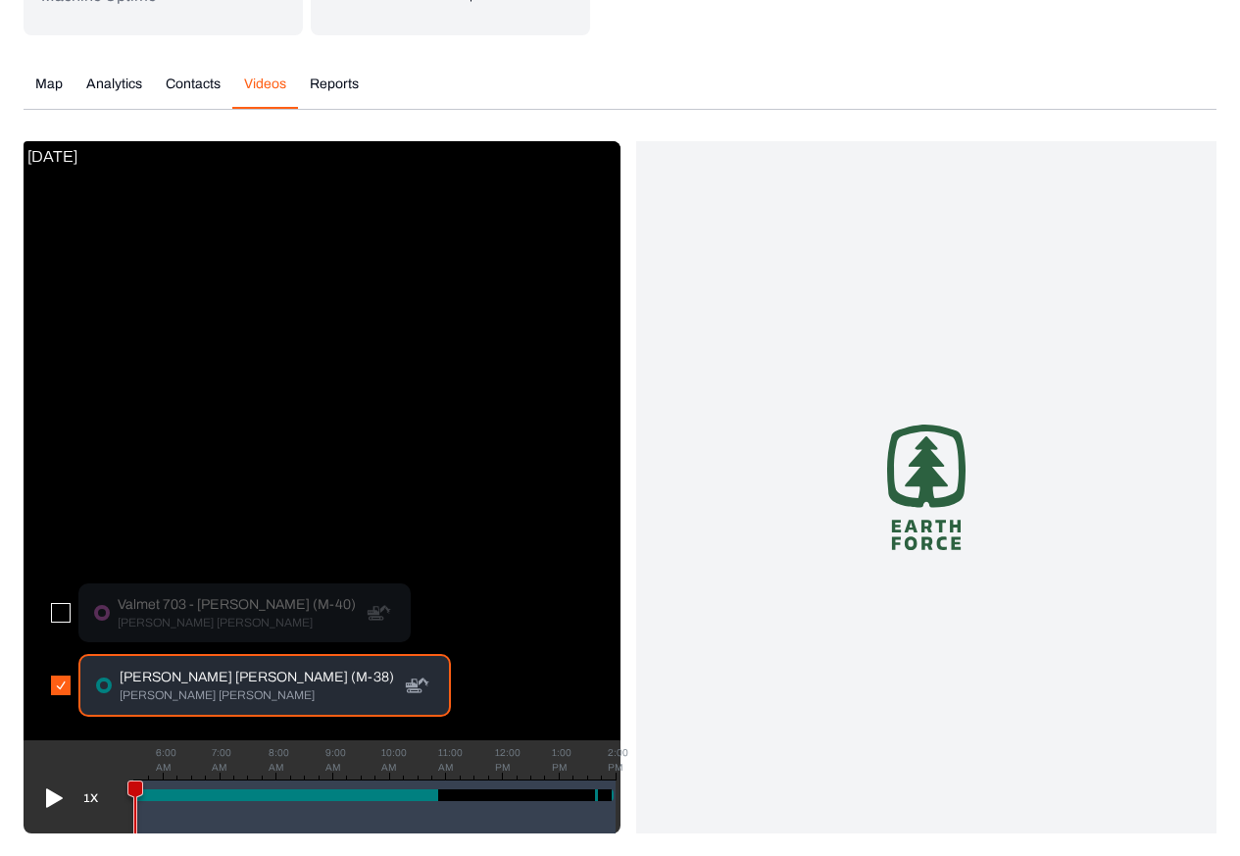
click at [1233, 14] on div "All Whitmore unit-1 Thu, Jun, 27, 2024 Total Completion 687.8 AC (38.4%) Unit T…" at bounding box center [620, 275] width 1240 height 1117
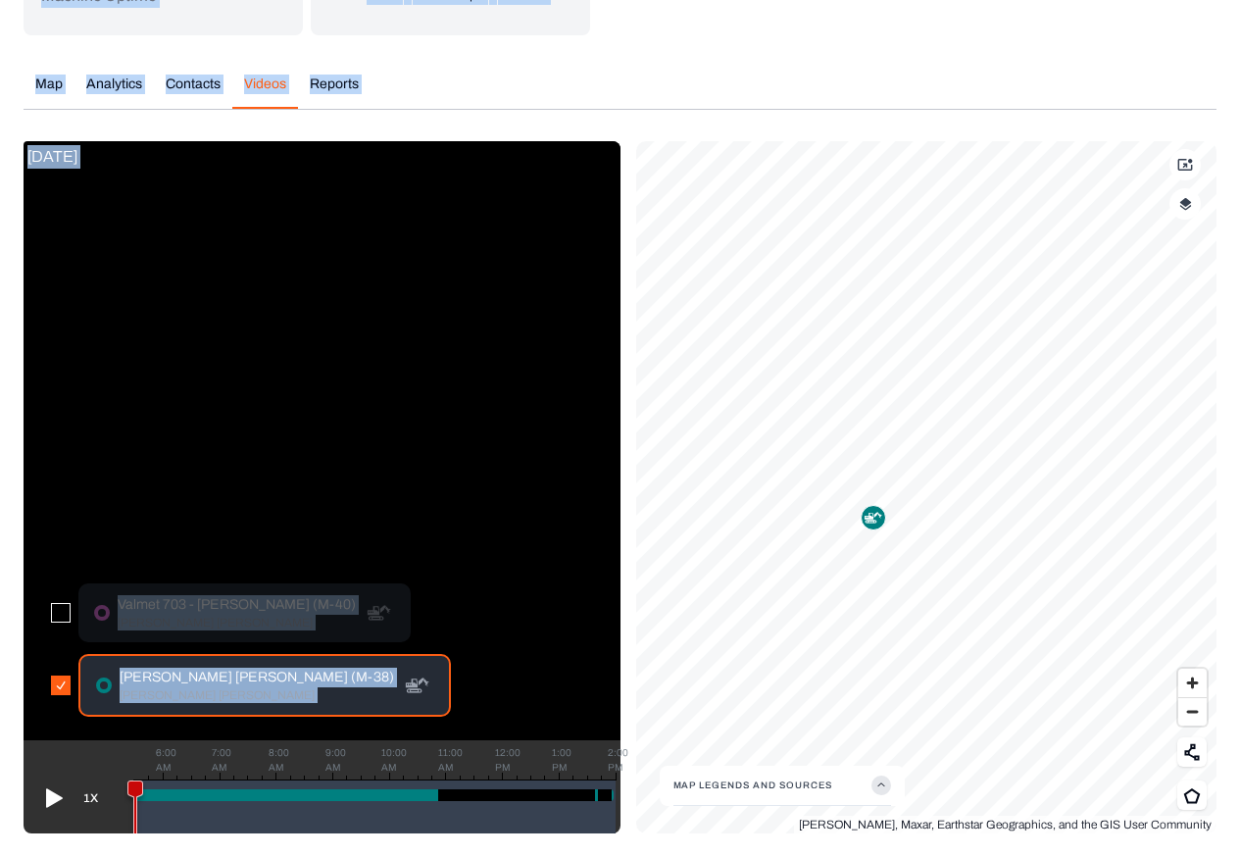
scroll to position [3, 0]
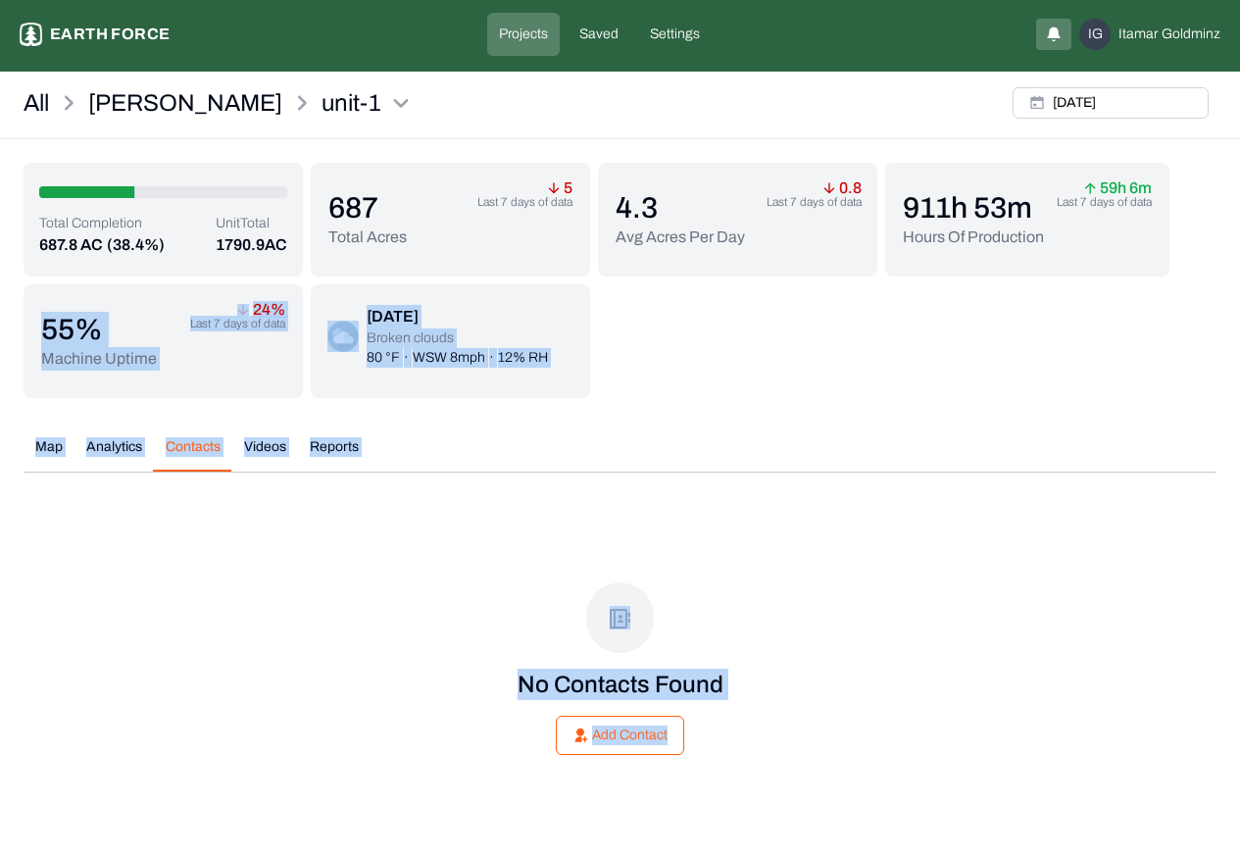
scroll to position [354, 0]
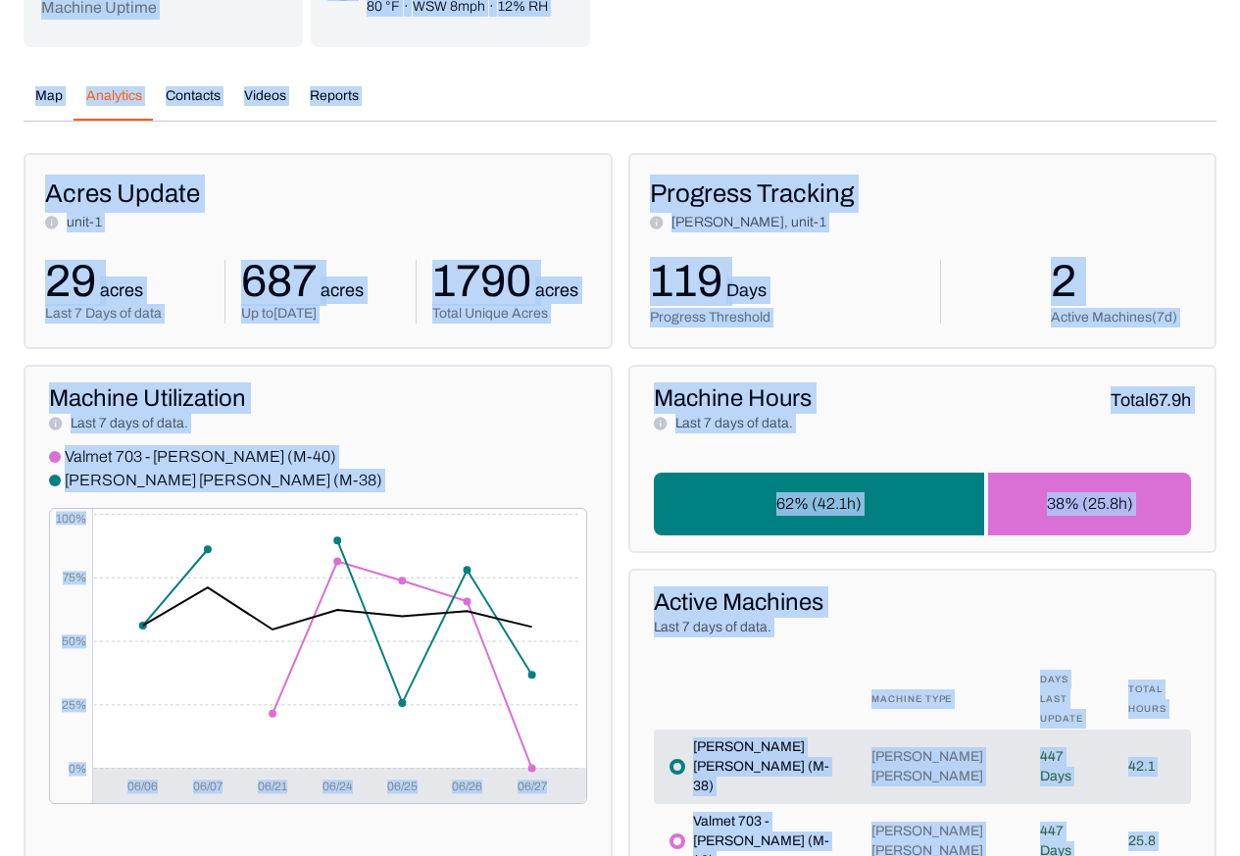
click at [123, 16] on p "Machine Uptime" at bounding box center [99, 8] width 116 height 24
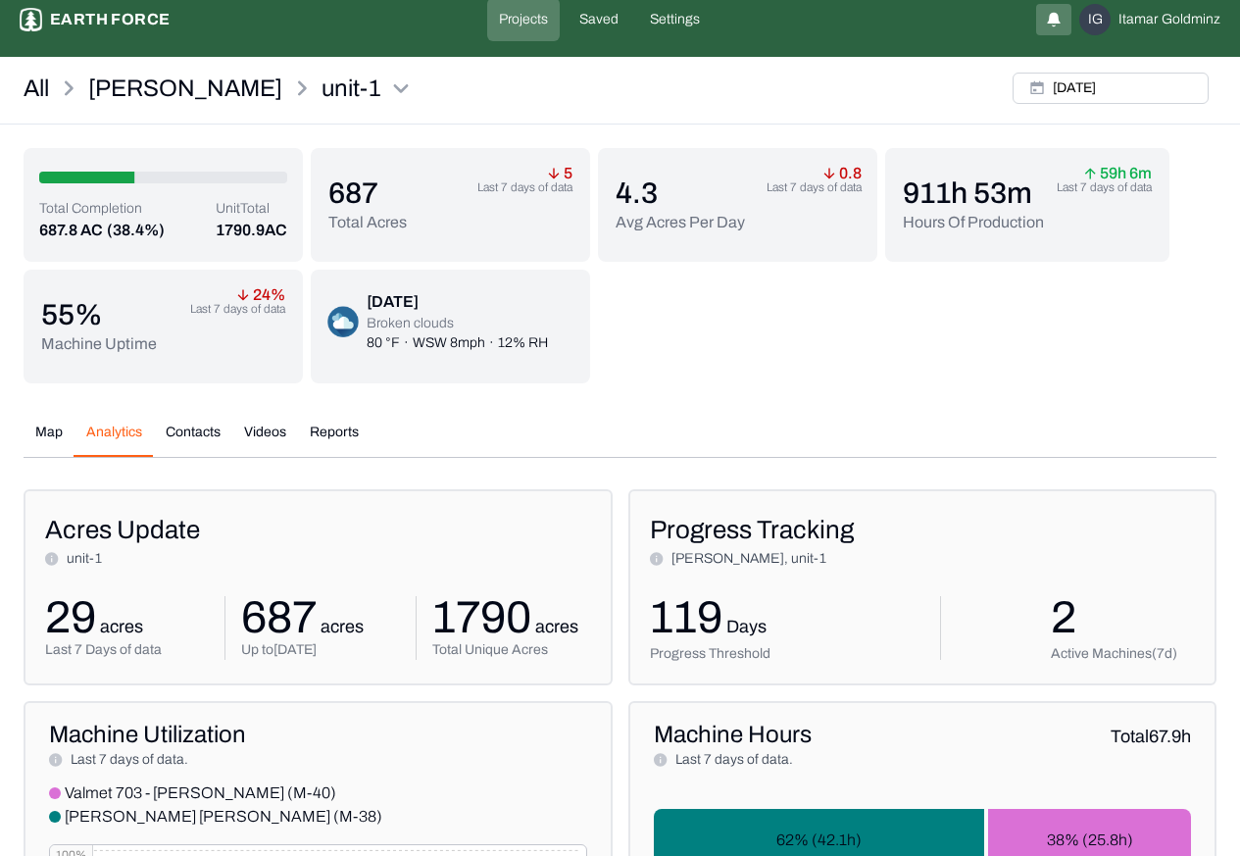
scroll to position [0, 0]
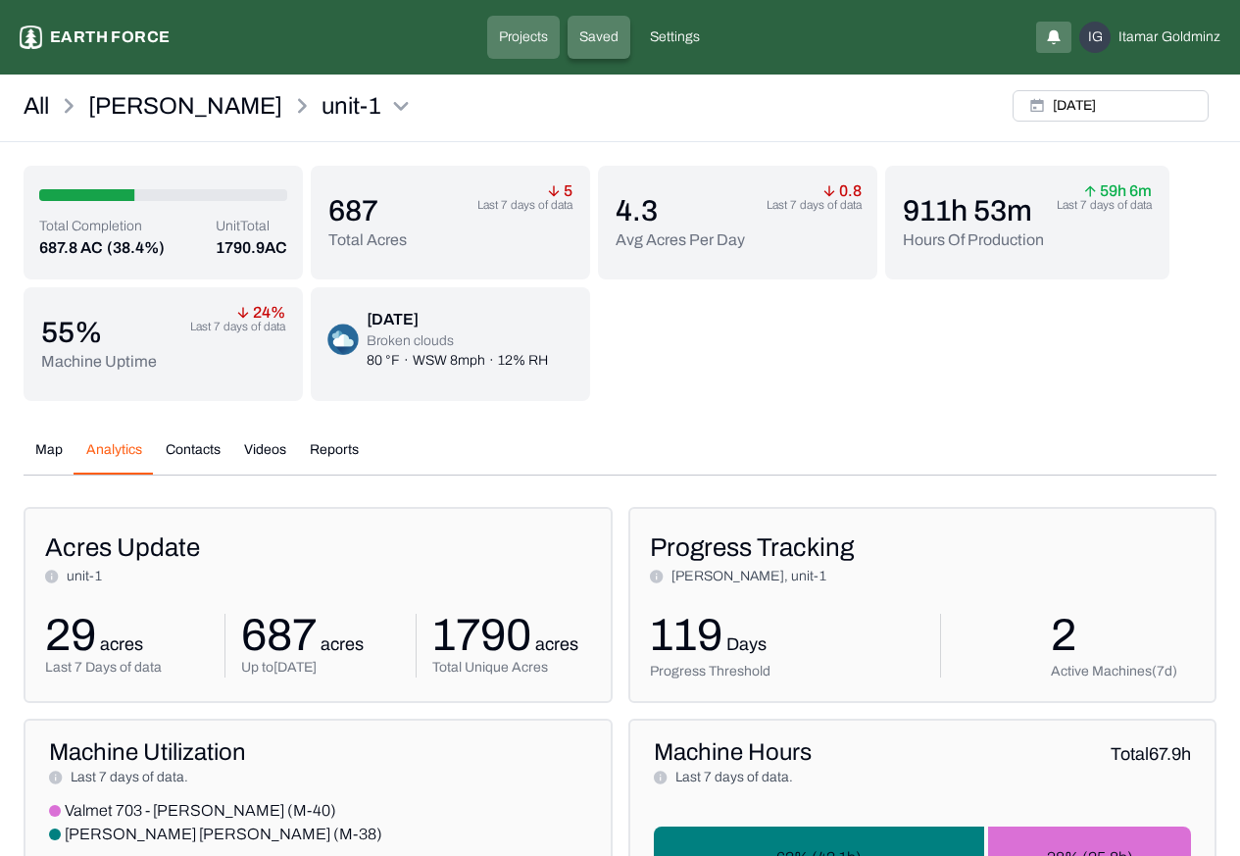
click at [603, 37] on p "Saved" at bounding box center [598, 37] width 39 height 20
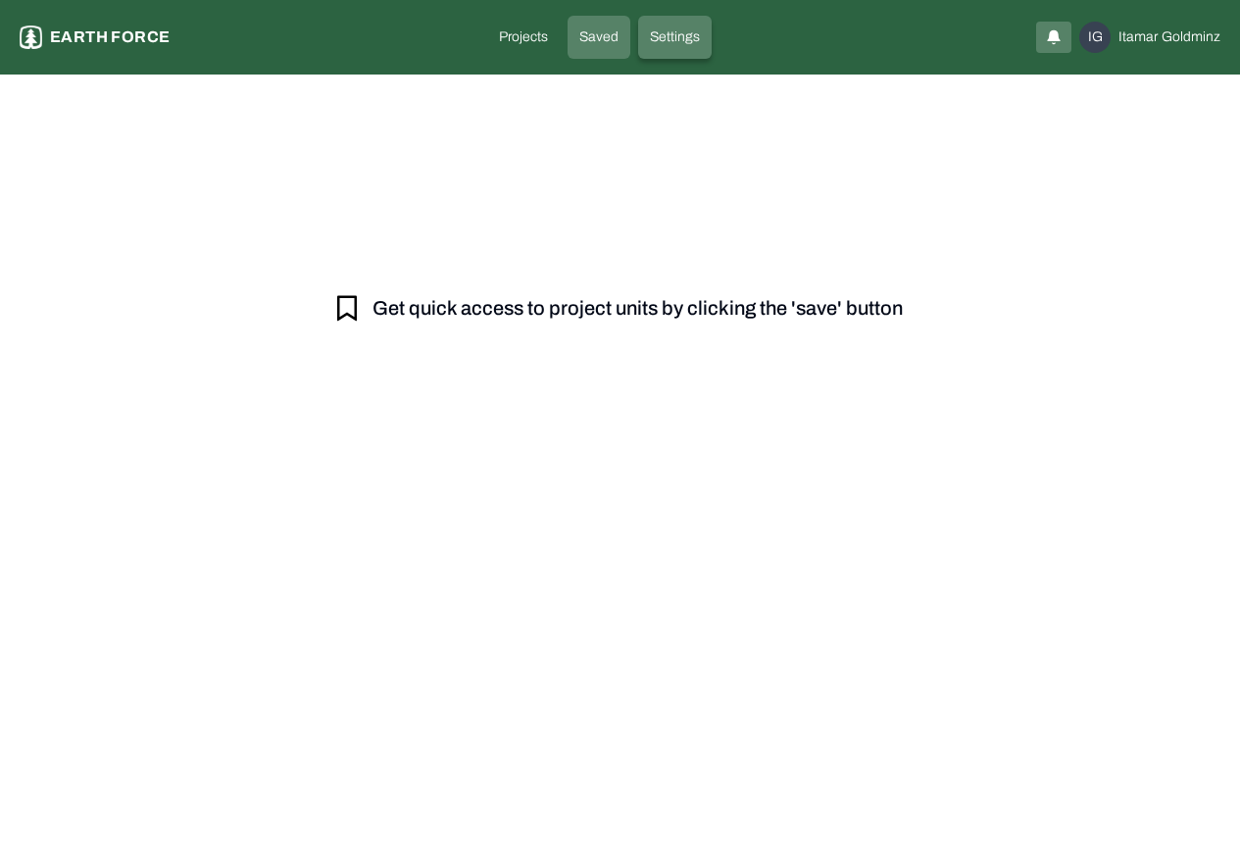
click at [678, 38] on p "Settings" at bounding box center [675, 37] width 50 height 20
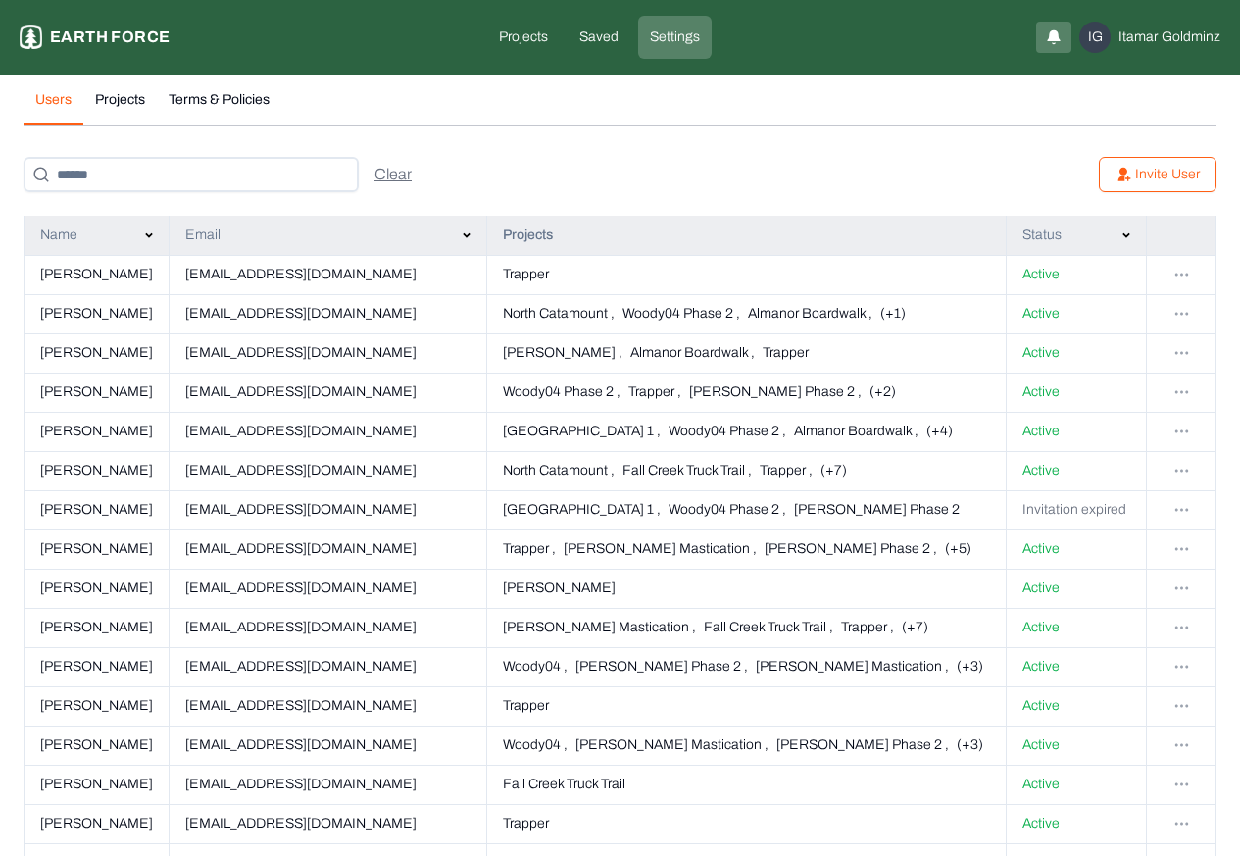
click at [1181, 271] on html "Settings Earth force Projects Saved Settings IG Itamar Goldminz Users Projects …" at bounding box center [620, 663] width 1240 height 1327
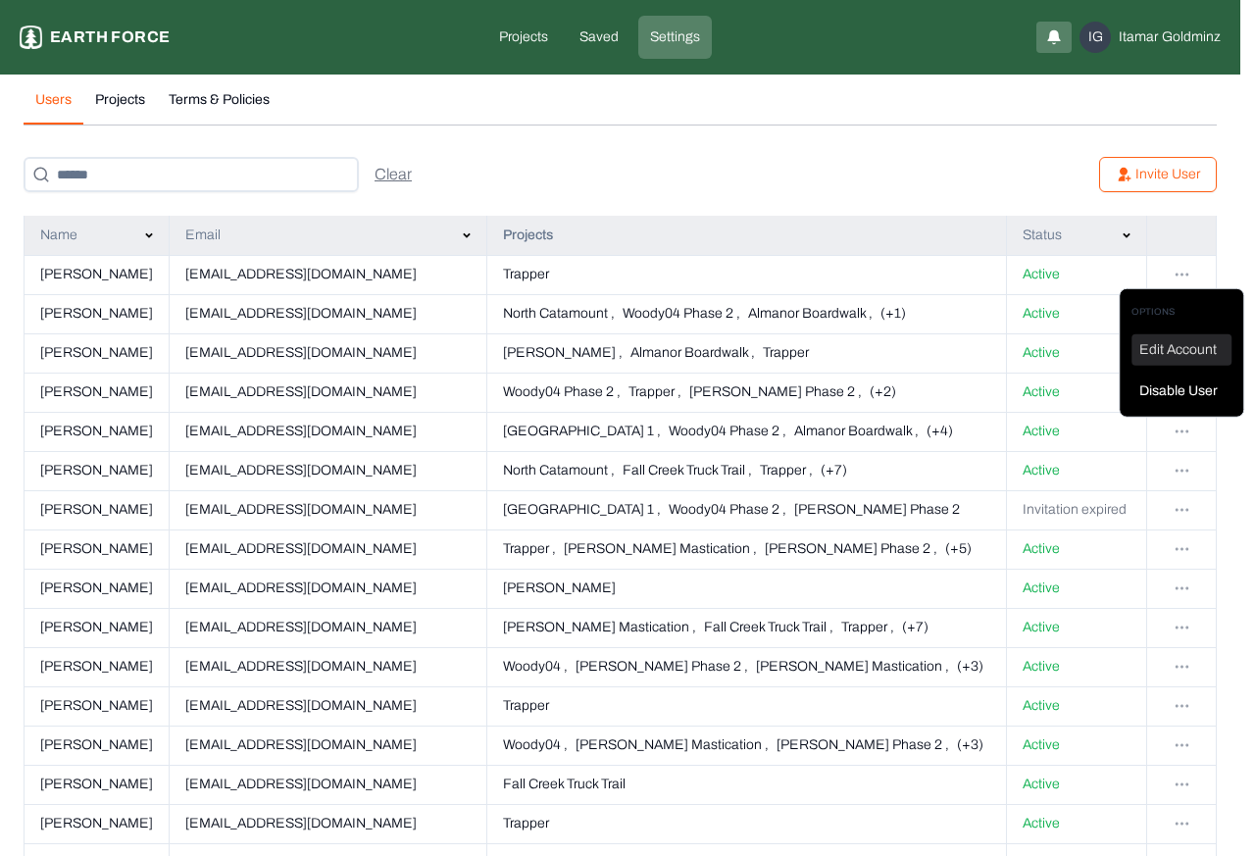
click at [1160, 351] on div "Edit Account" at bounding box center [1181, 349] width 100 height 31
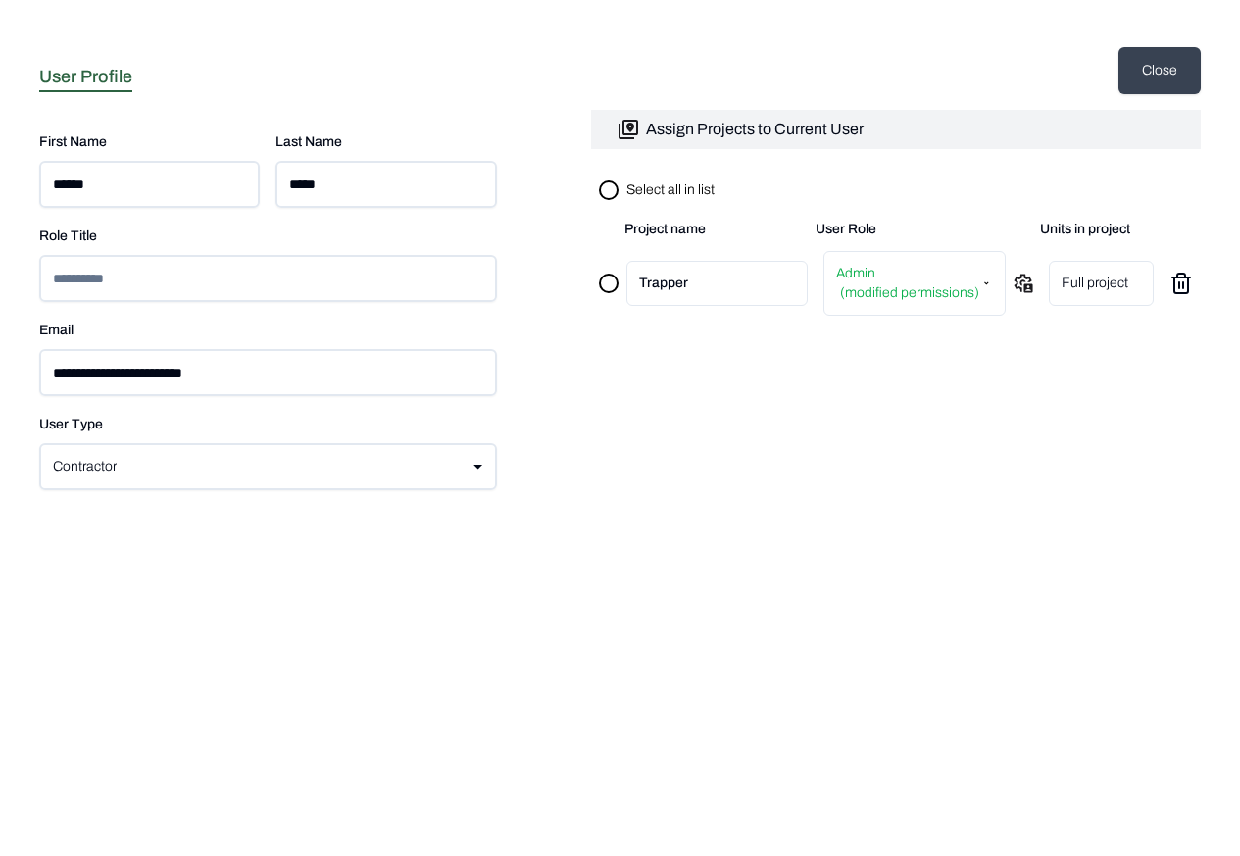
click at [1017, 288] on icon at bounding box center [1024, 283] width 19 height 19
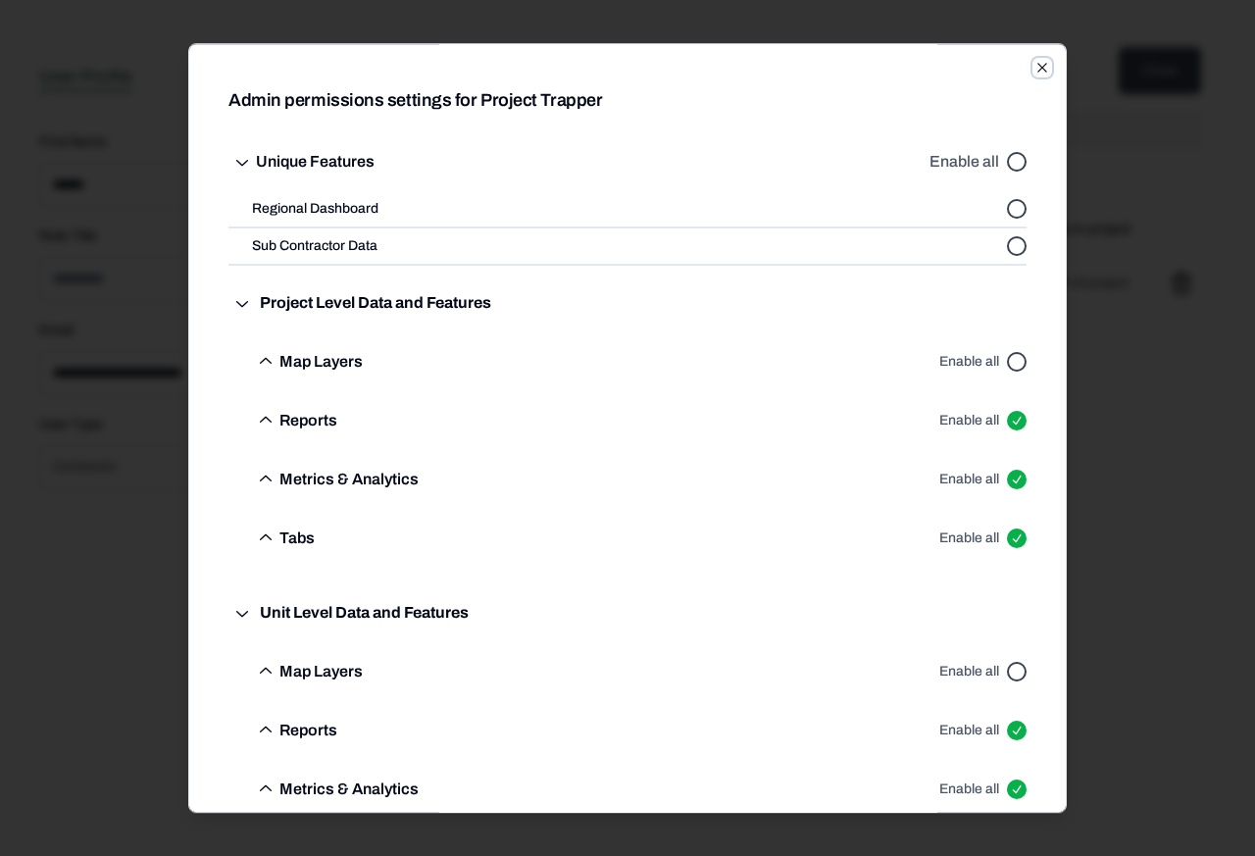
click at [1034, 65] on icon "button" at bounding box center [1042, 68] width 16 height 16
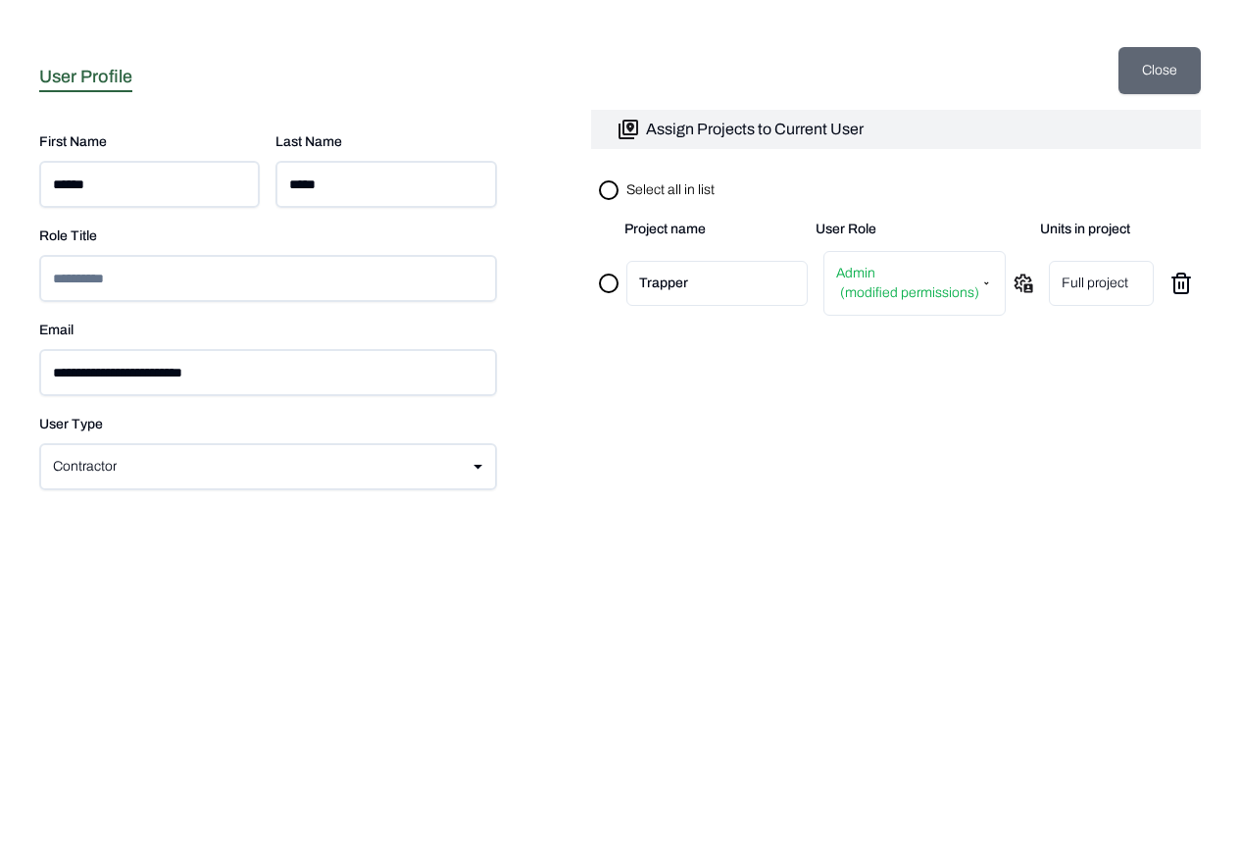
click at [1153, 69] on button "Close" at bounding box center [1160, 70] width 82 height 47
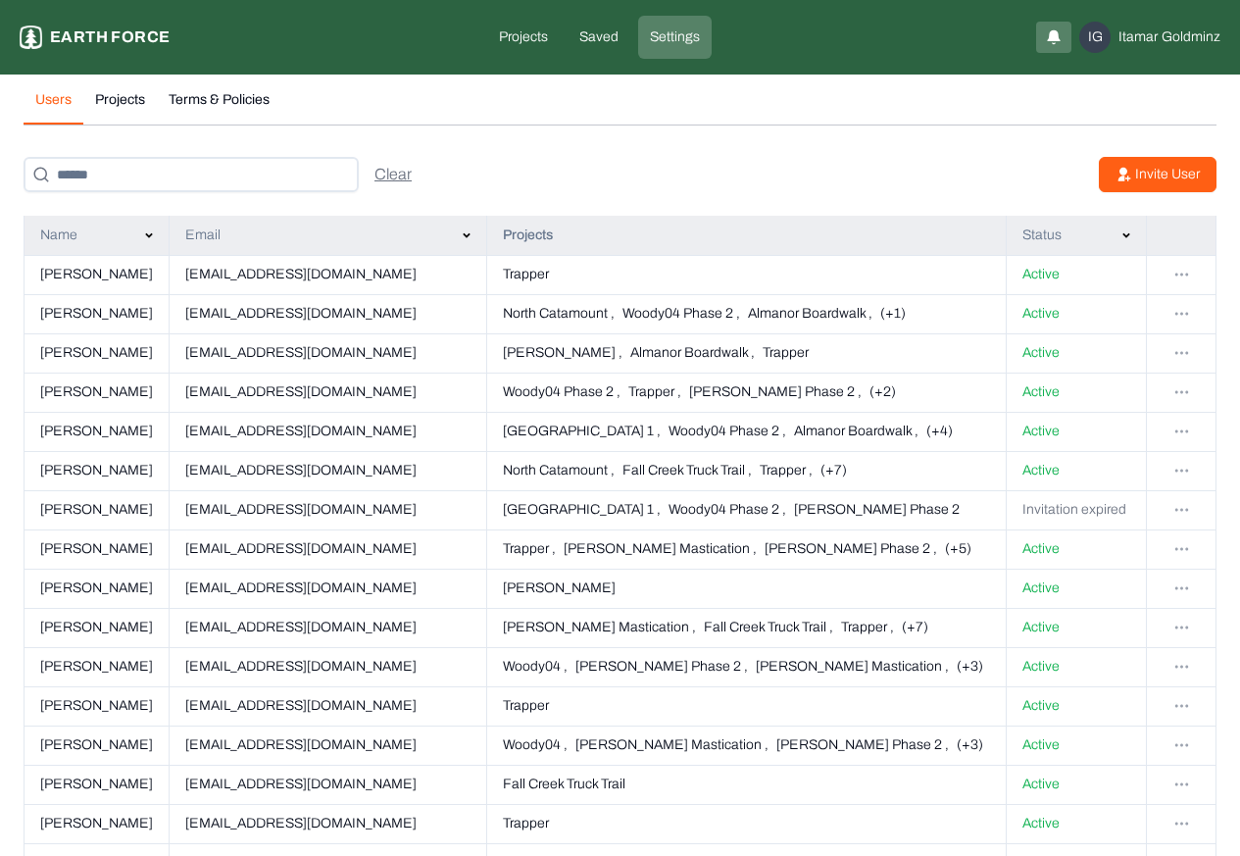
click at [1164, 177] on p "Invite User" at bounding box center [1167, 175] width 65 height 20
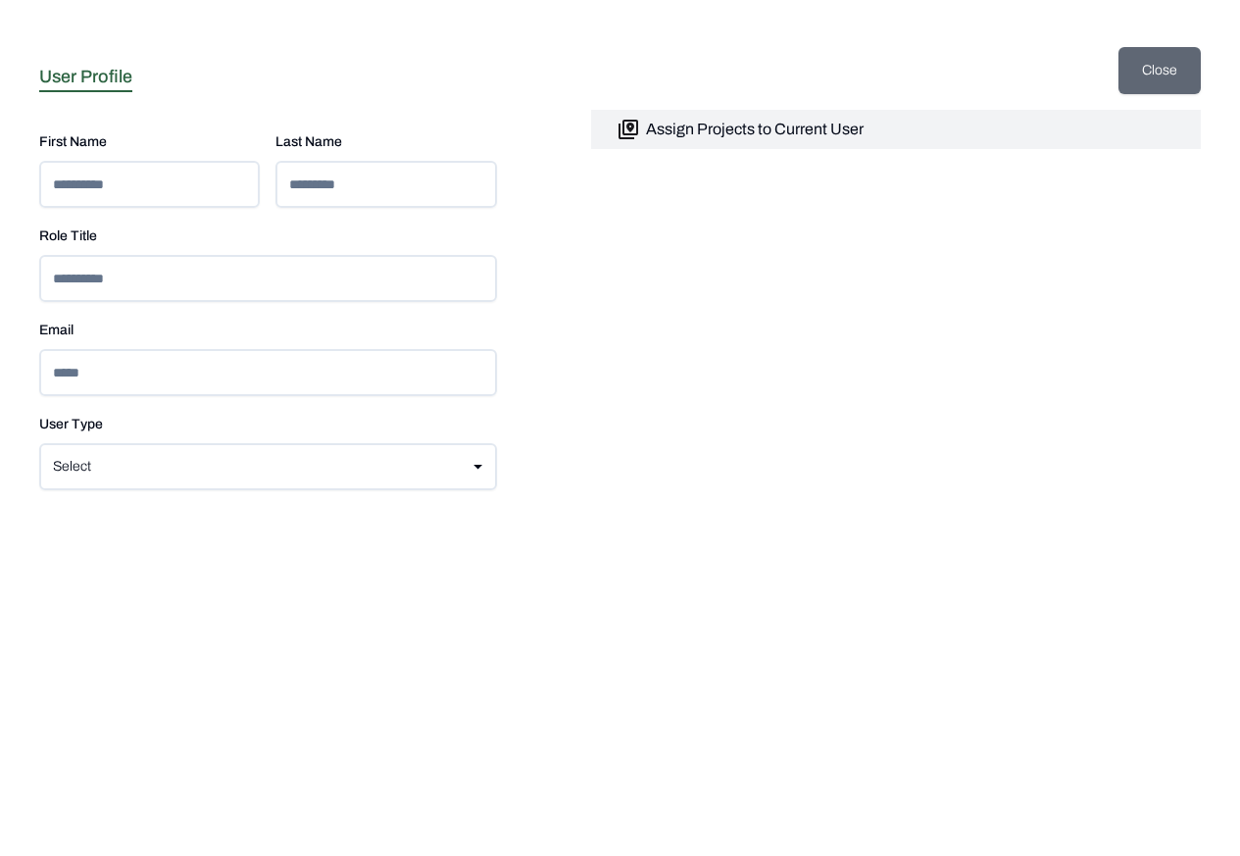
click at [1153, 72] on button "Close" at bounding box center [1160, 70] width 82 height 47
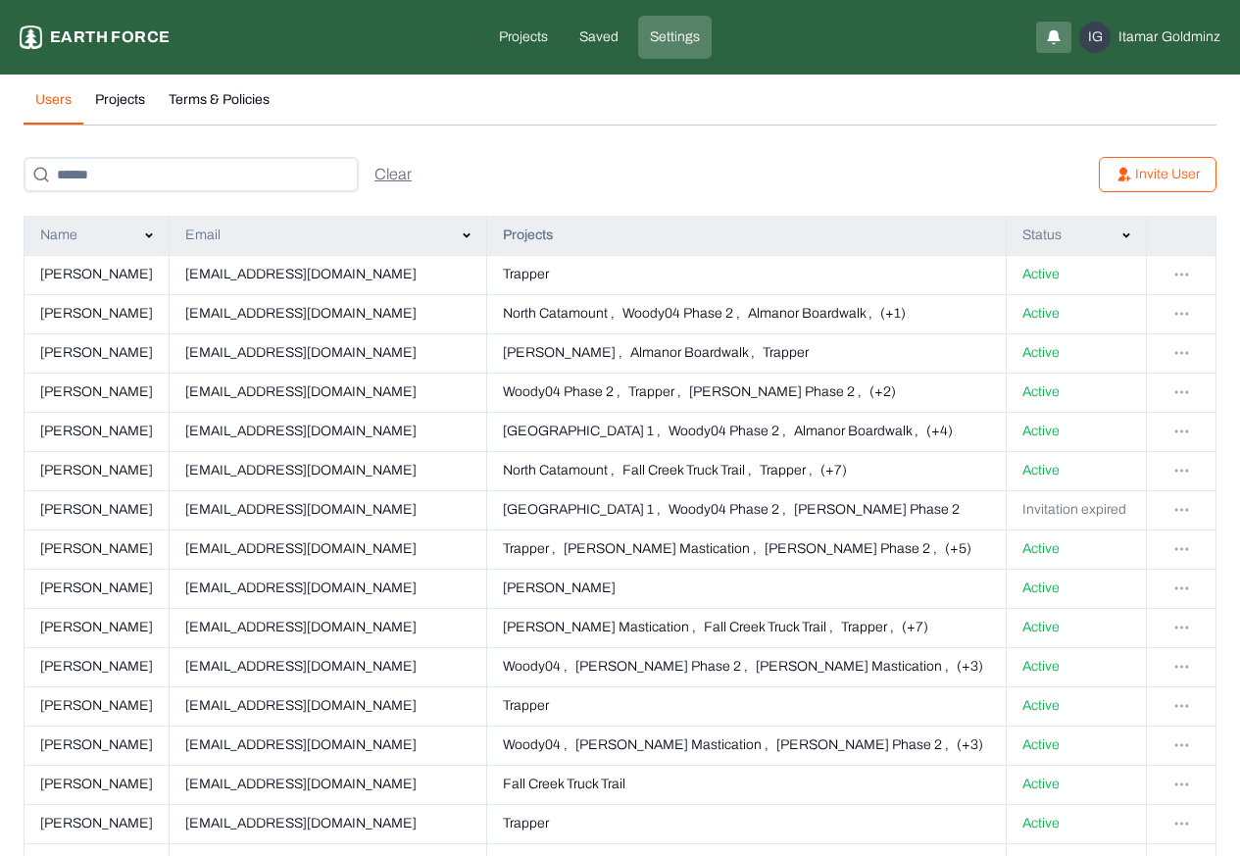
click at [123, 99] on button "Projects" at bounding box center [120, 107] width 74 height 34
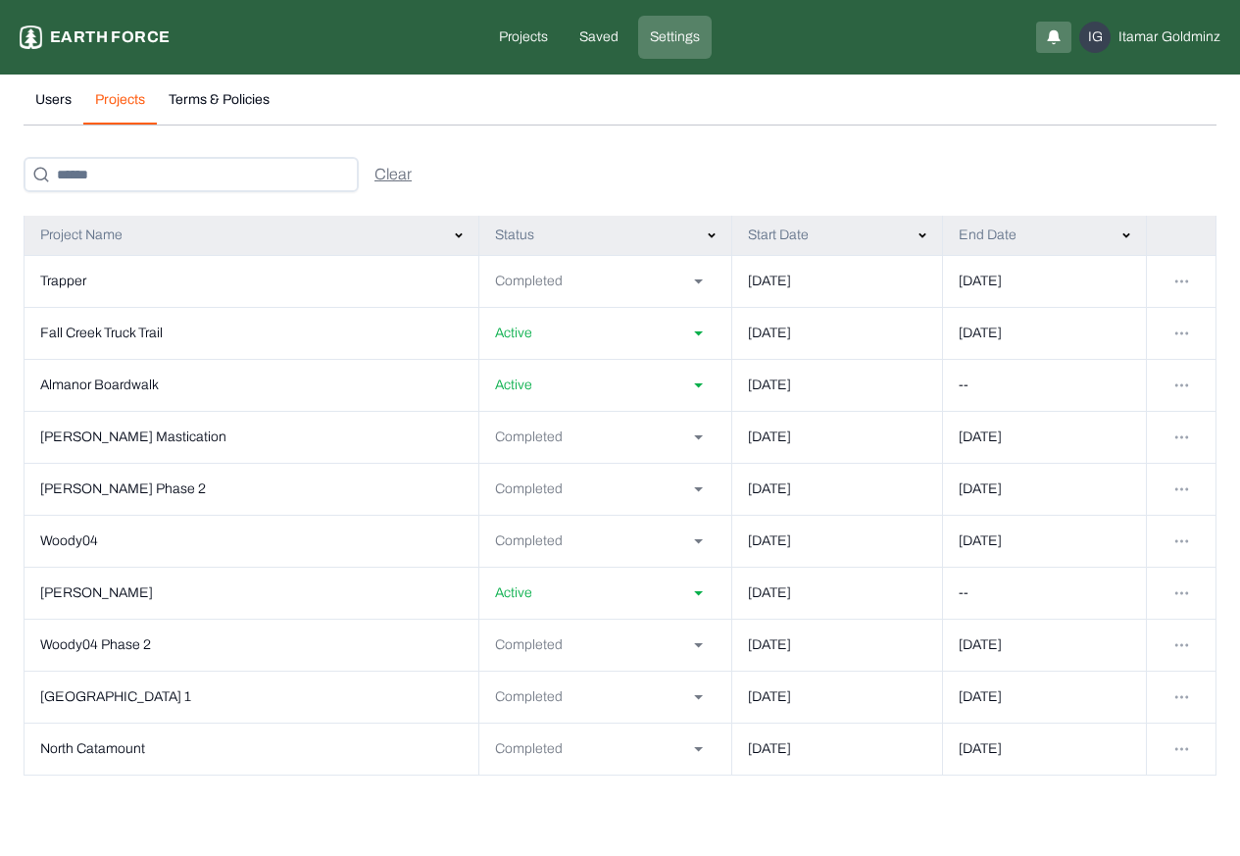
click at [1181, 284] on html "Settings Earth force Projects Saved Settings IG Itamar Goldminz Users Projects …" at bounding box center [620, 399] width 1240 height 799
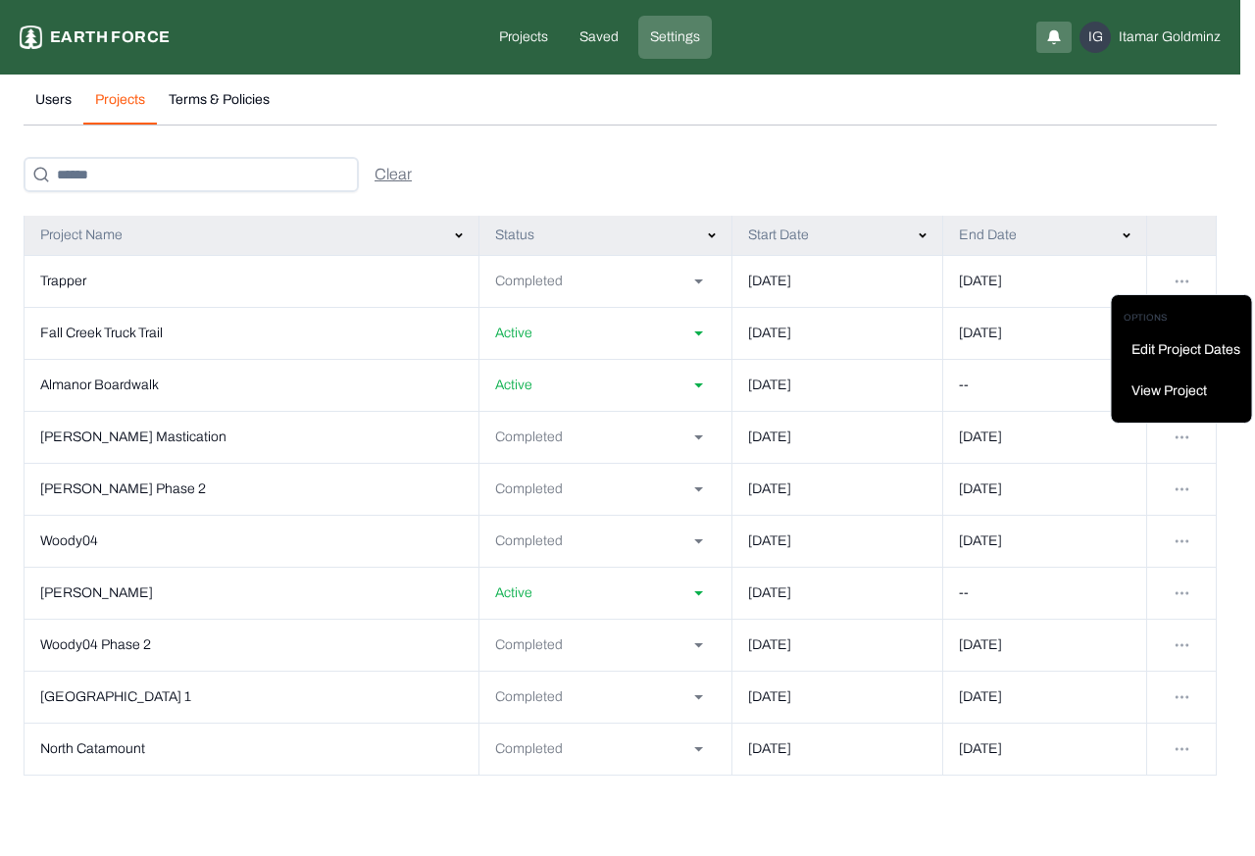
click at [1157, 351] on p "Edit Project Dates" at bounding box center [1185, 350] width 109 height 20
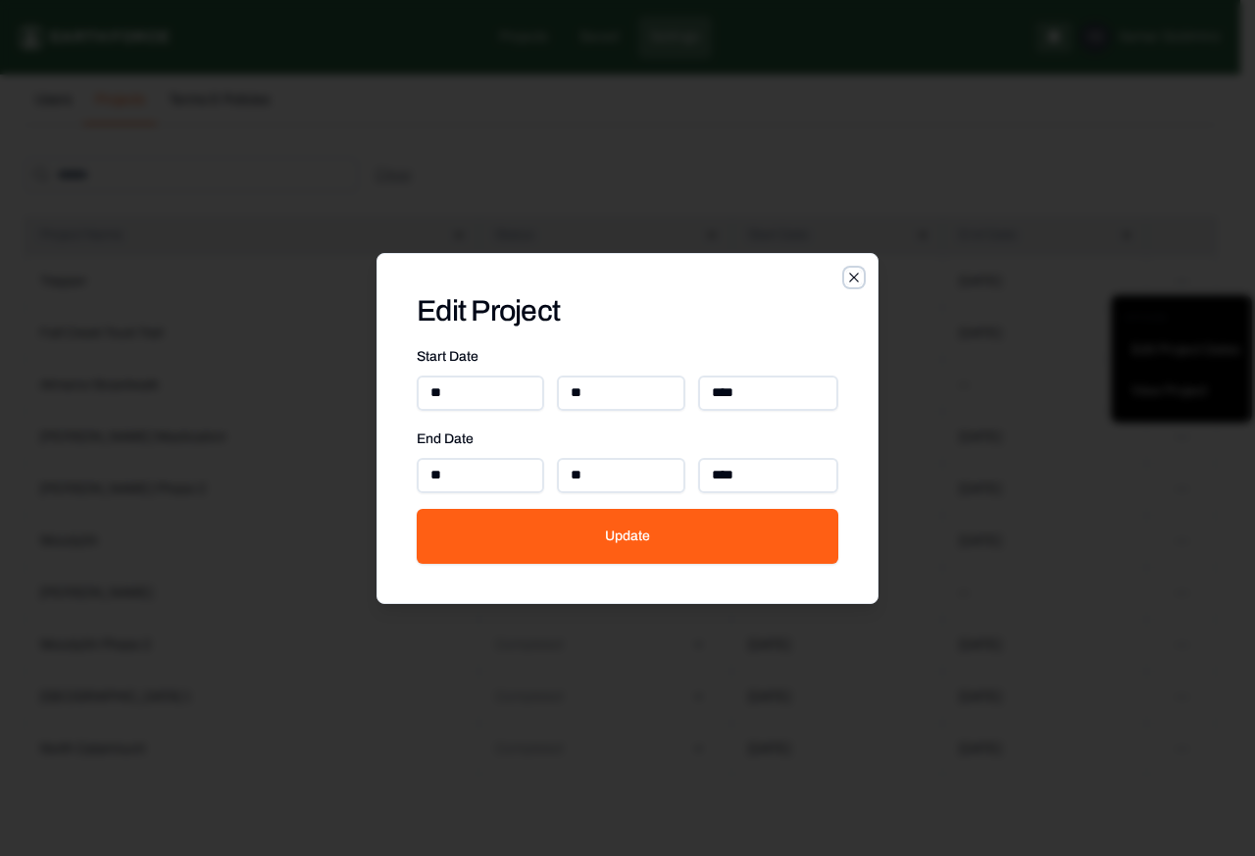
click at [856, 279] on icon "button" at bounding box center [853, 277] width 9 height 9
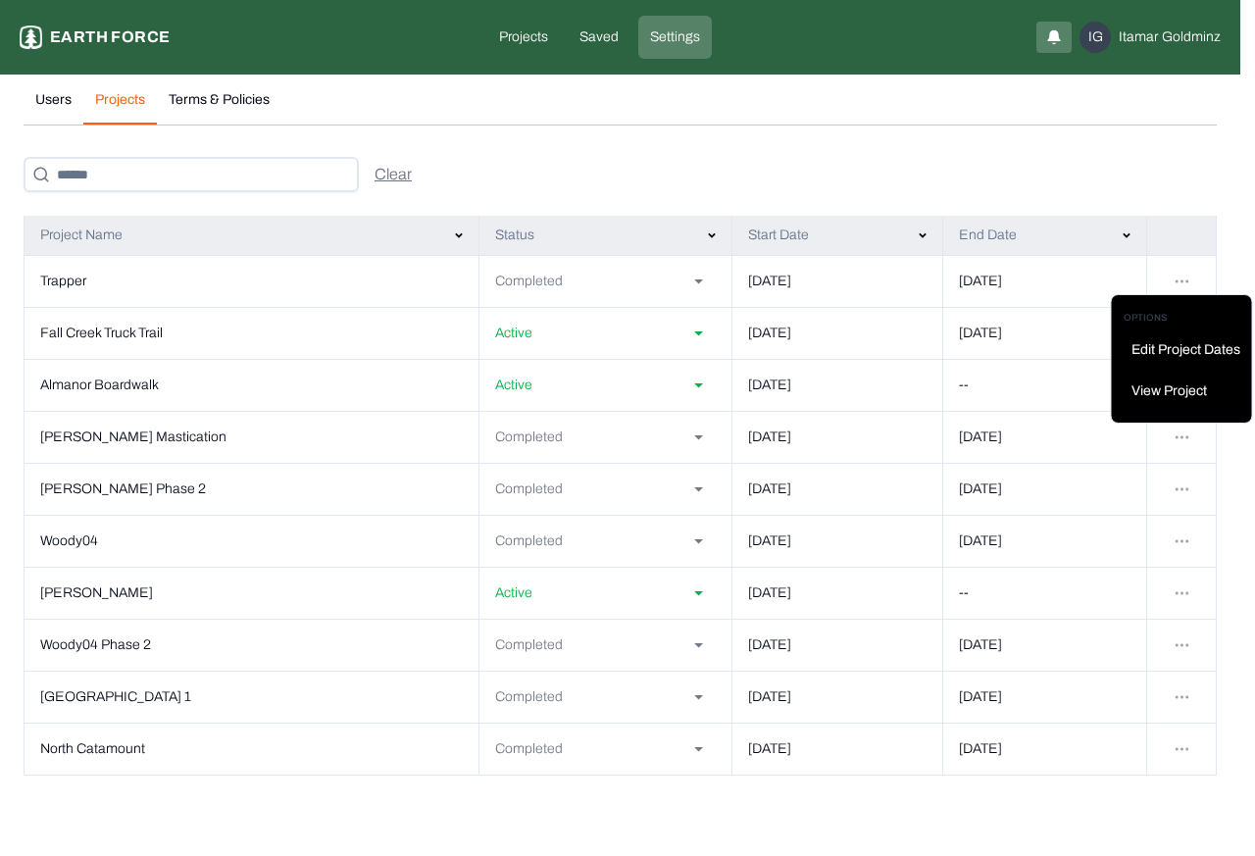
click at [214, 99] on html "Settings Earth force Projects Saved Settings IG Itamar Goldminz Users Projects …" at bounding box center [627, 399] width 1255 height 799
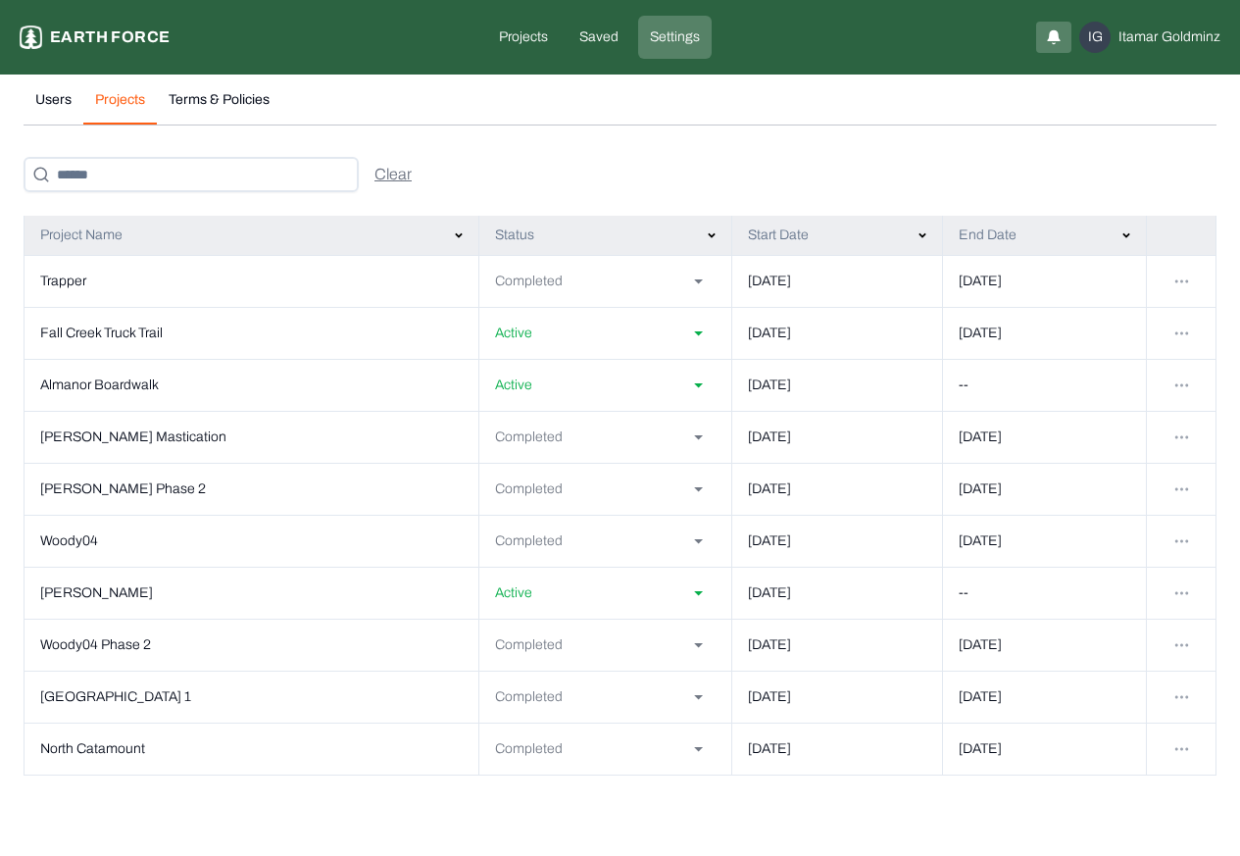
click at [223, 101] on policies "Terms & Policies" at bounding box center [219, 107] width 125 height 34
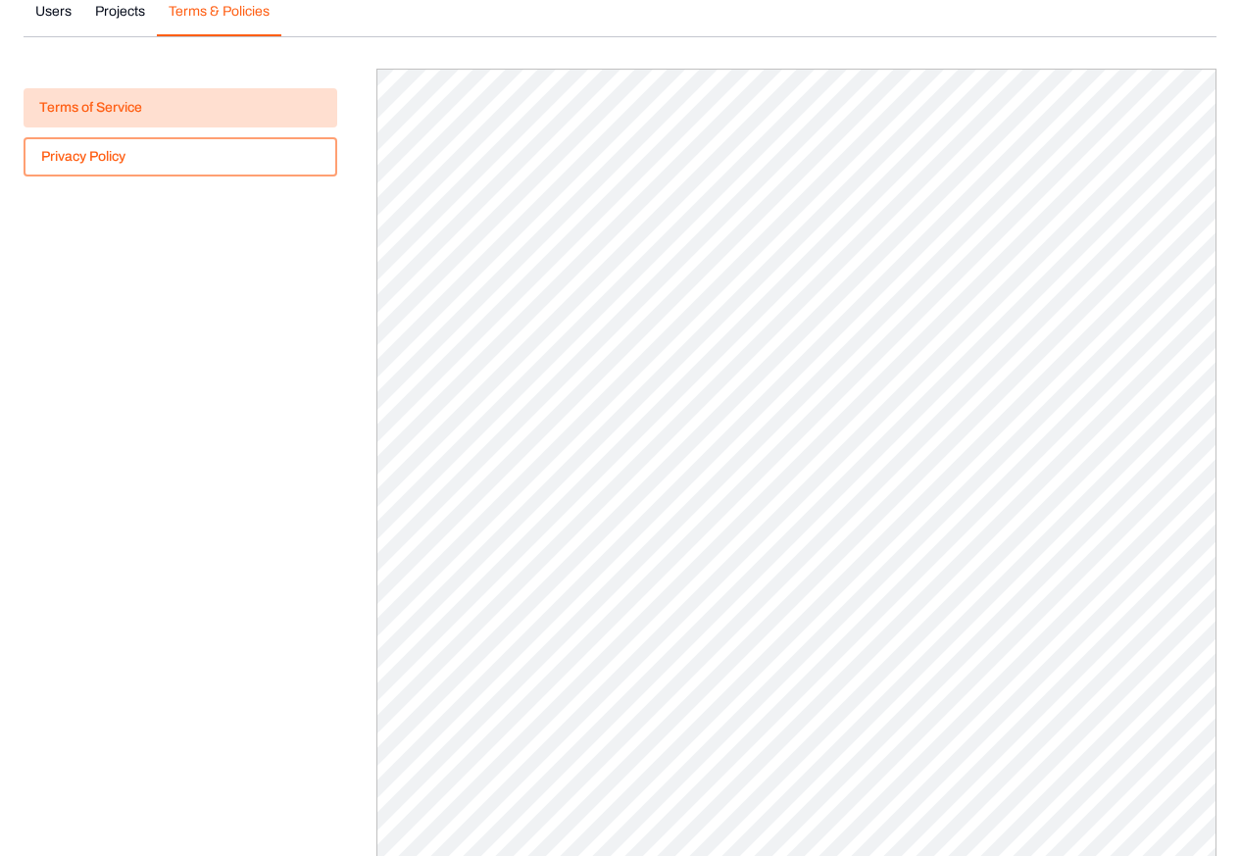
scroll to position [179, 0]
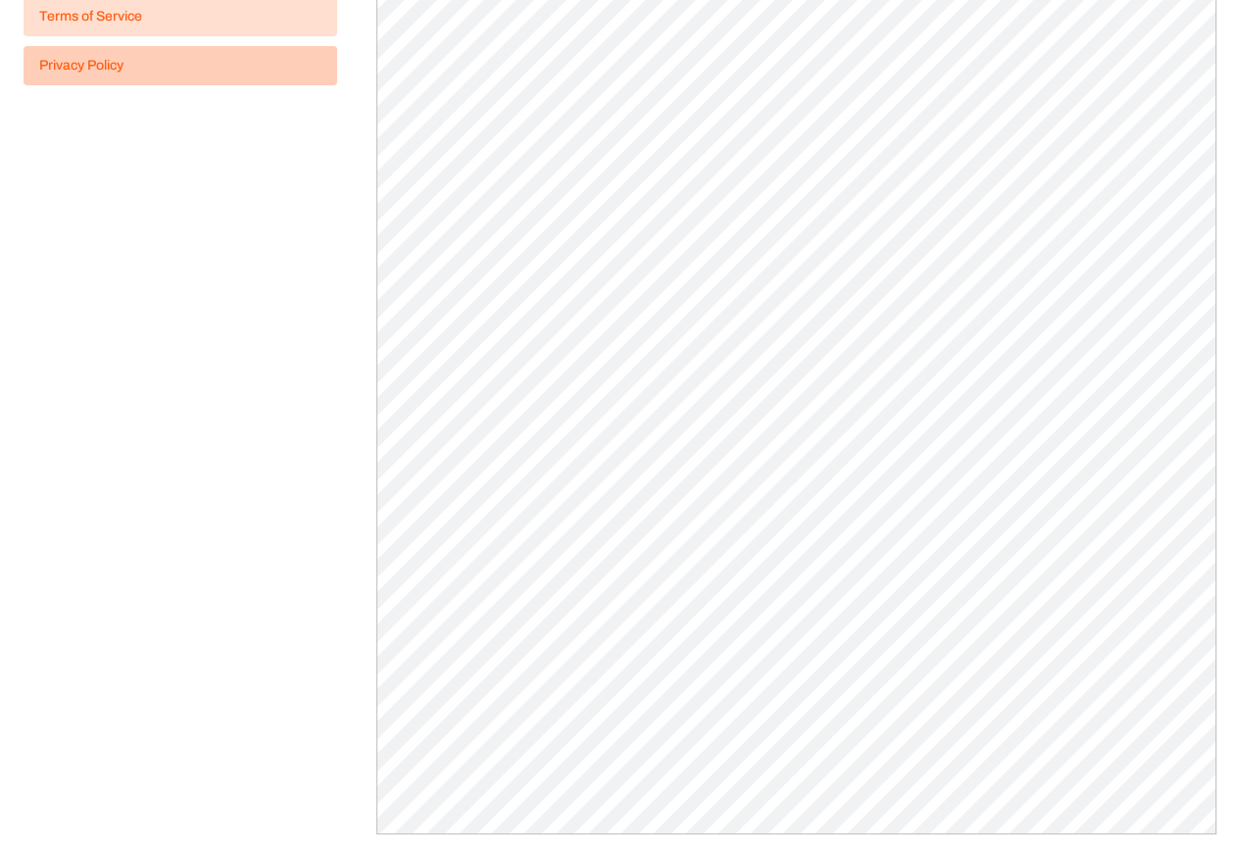
click at [88, 67] on button "Privacy Policy" at bounding box center [181, 65] width 314 height 39
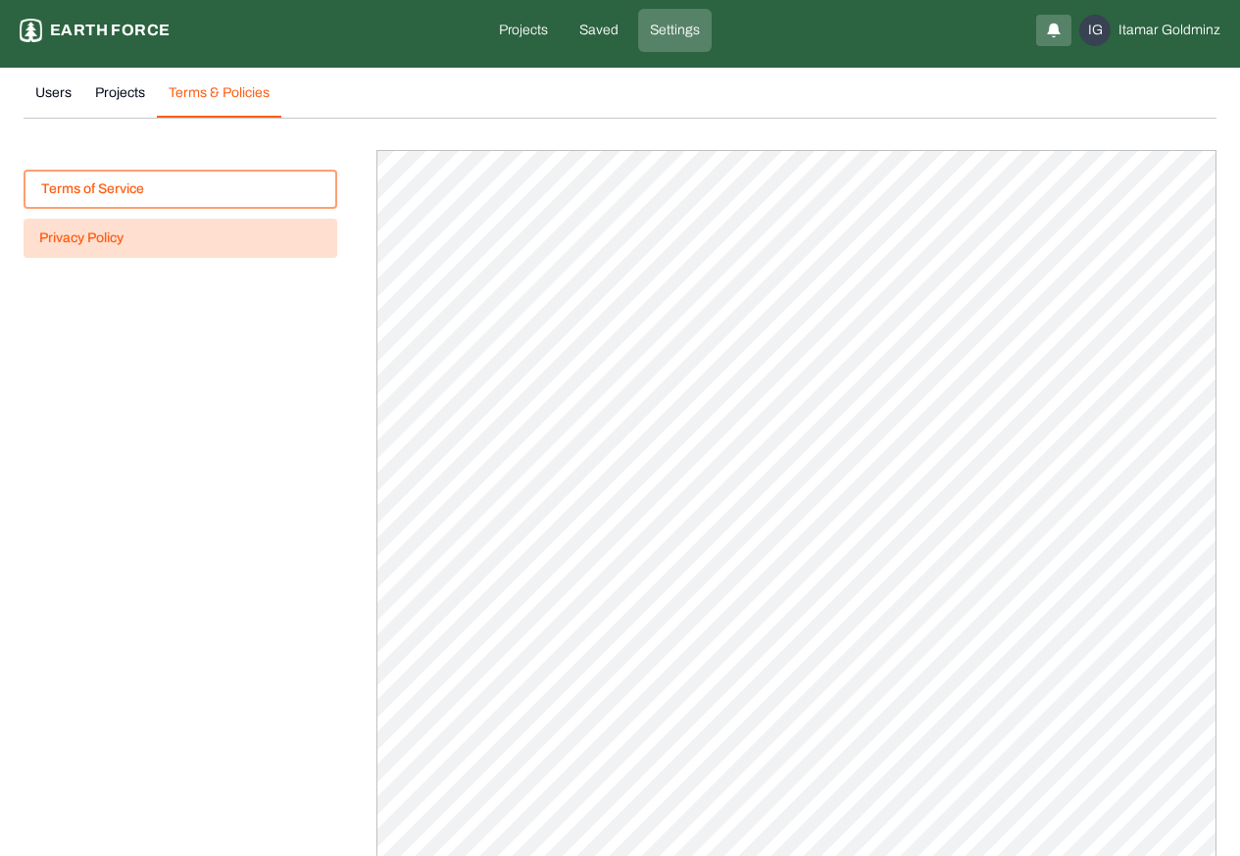
scroll to position [0, 0]
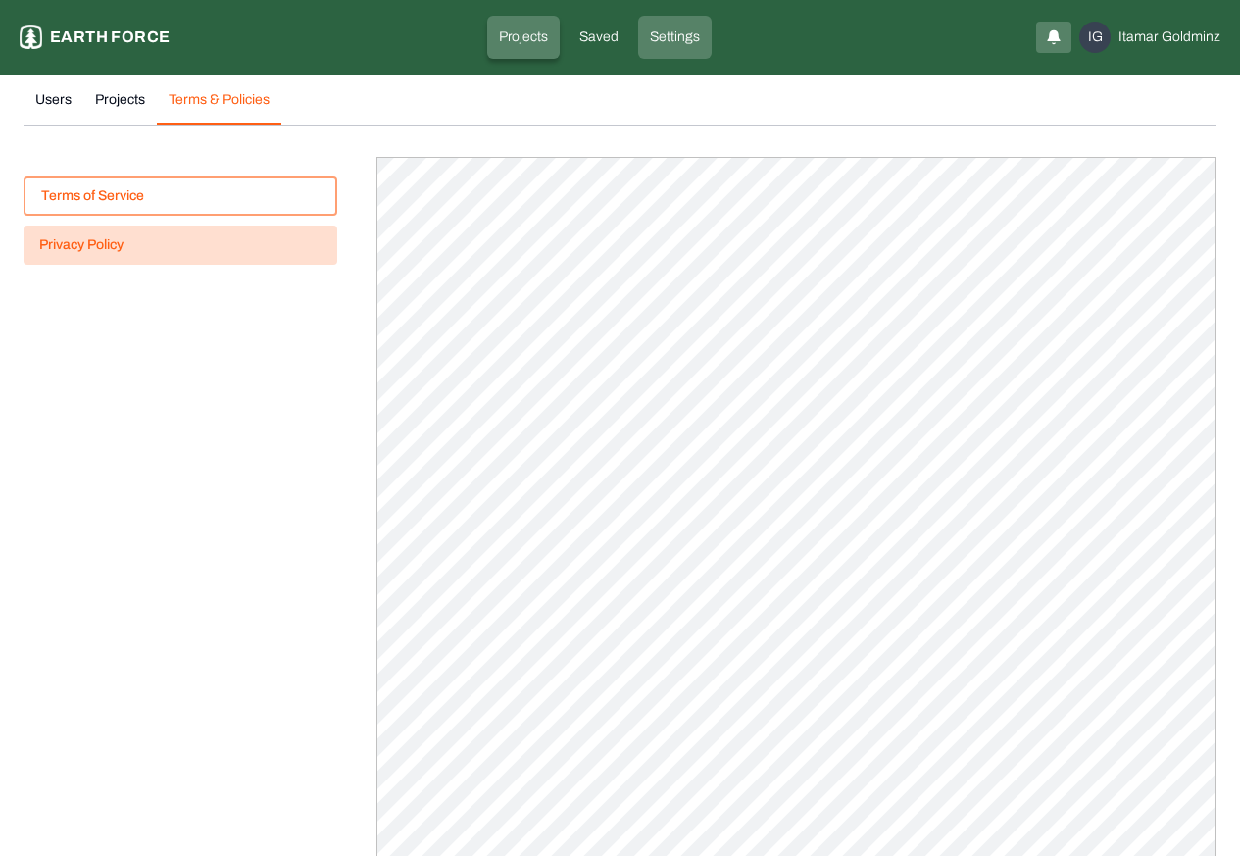
click at [520, 37] on p "Projects" at bounding box center [523, 37] width 49 height 20
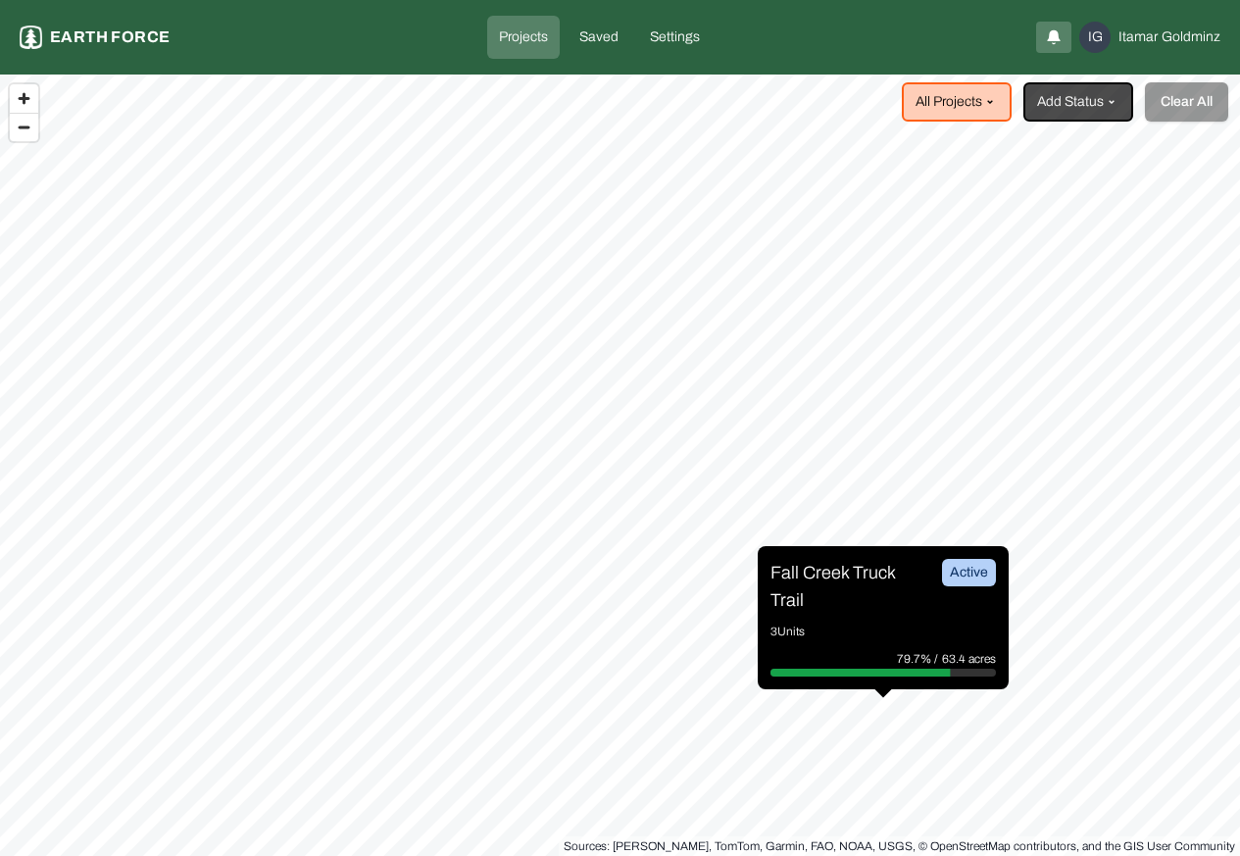
click at [860, 655] on div "79.7% / 63.4 acres" at bounding box center [884, 659] width 226 height 20
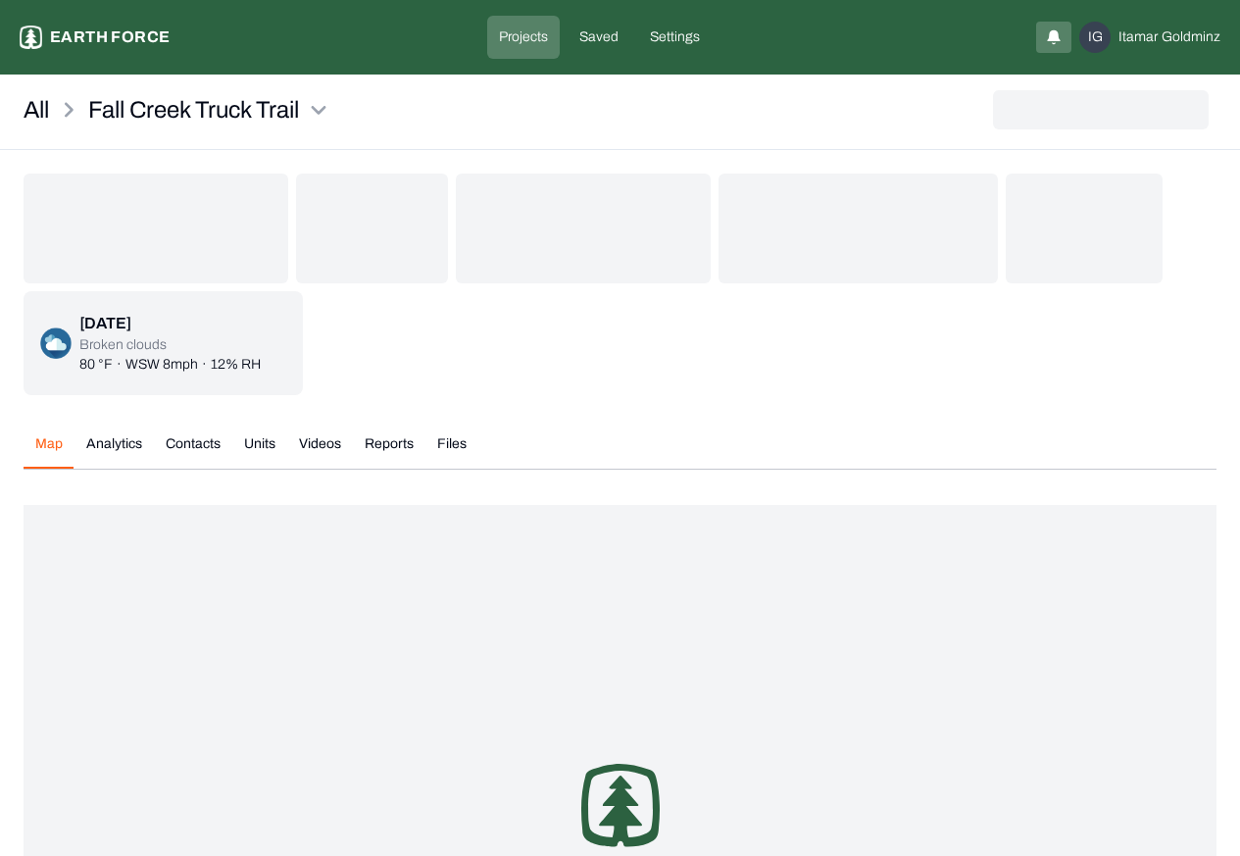
click at [833, 655] on div "/* .letters { fill: #53c047; } .tree { fill: #0f38a7; } */ @keyframes colorChan…" at bounding box center [620, 826] width 1193 height 642
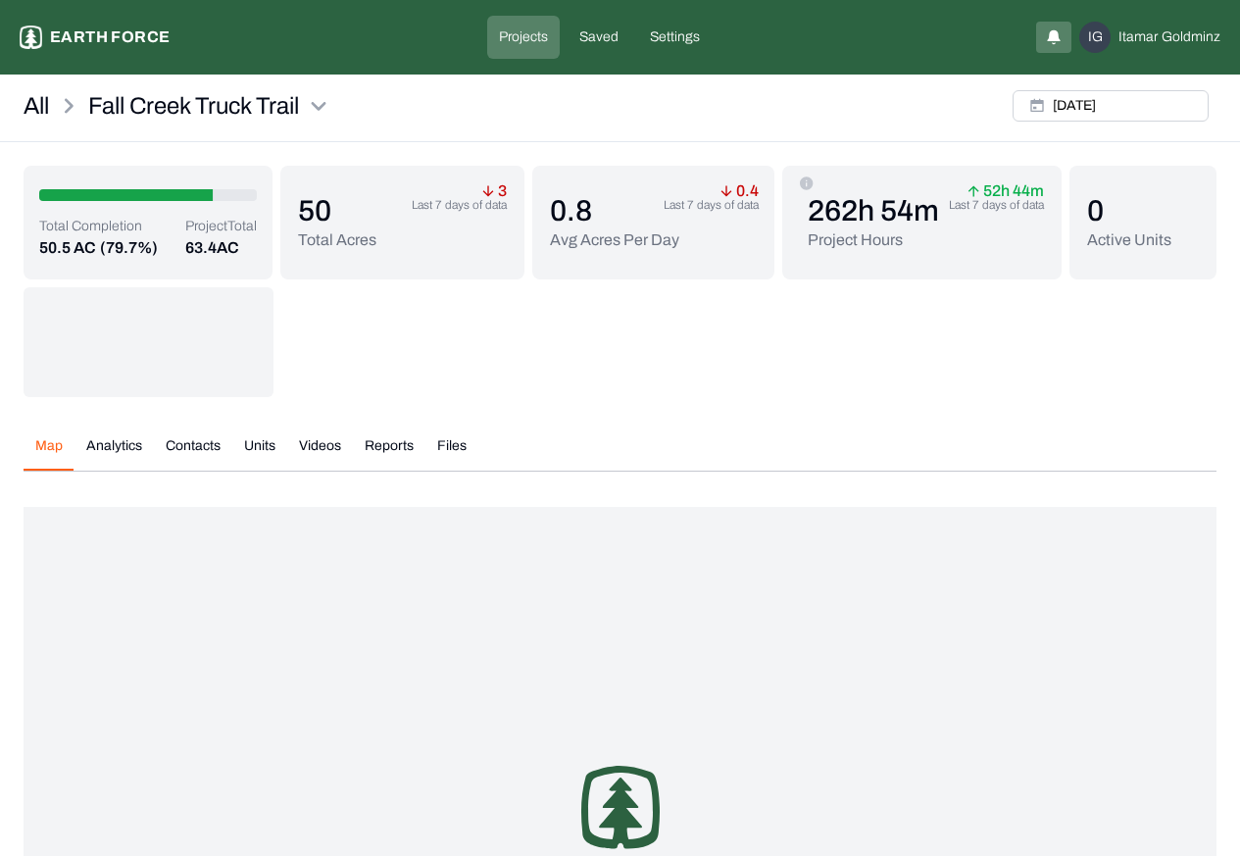
click at [325, 447] on button "Videos" at bounding box center [320, 453] width 66 height 34
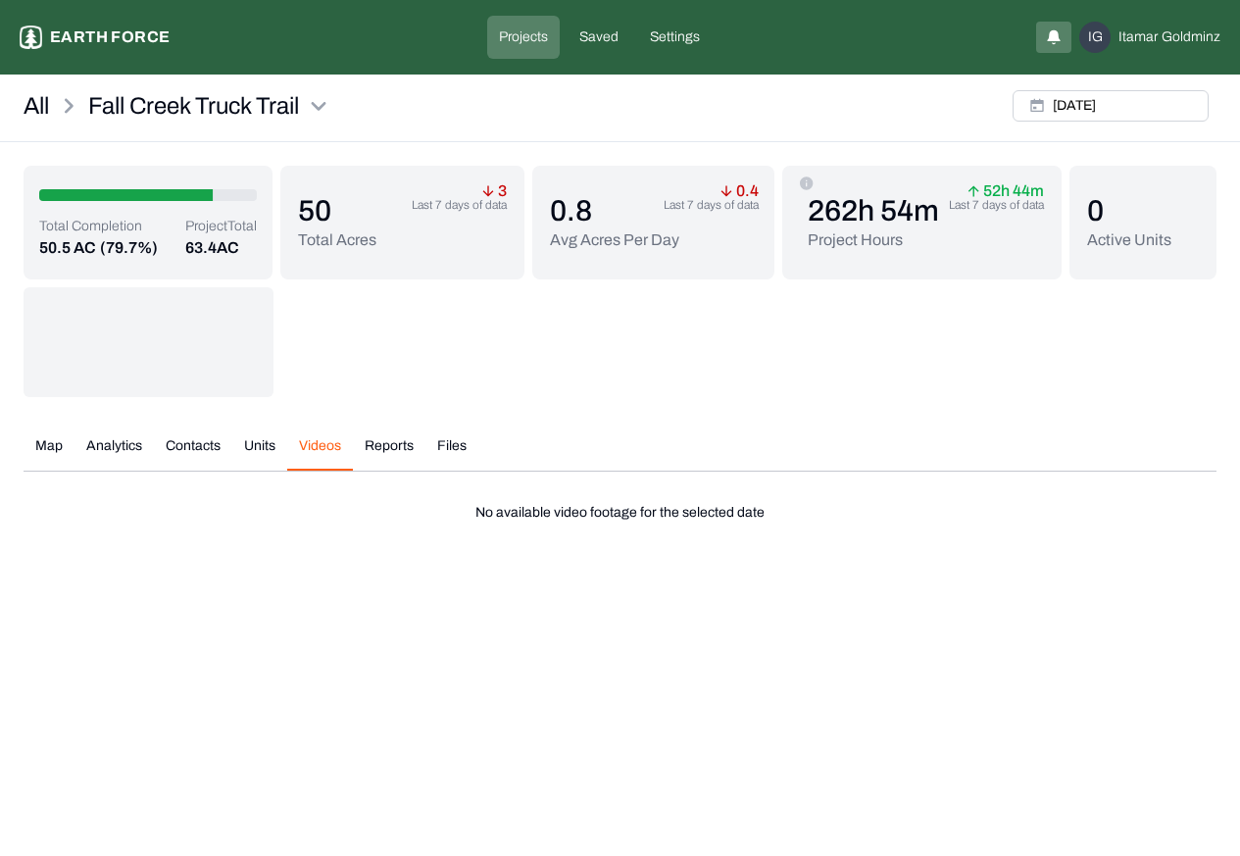
click at [388, 447] on button "Reports" at bounding box center [389, 453] width 73 height 34
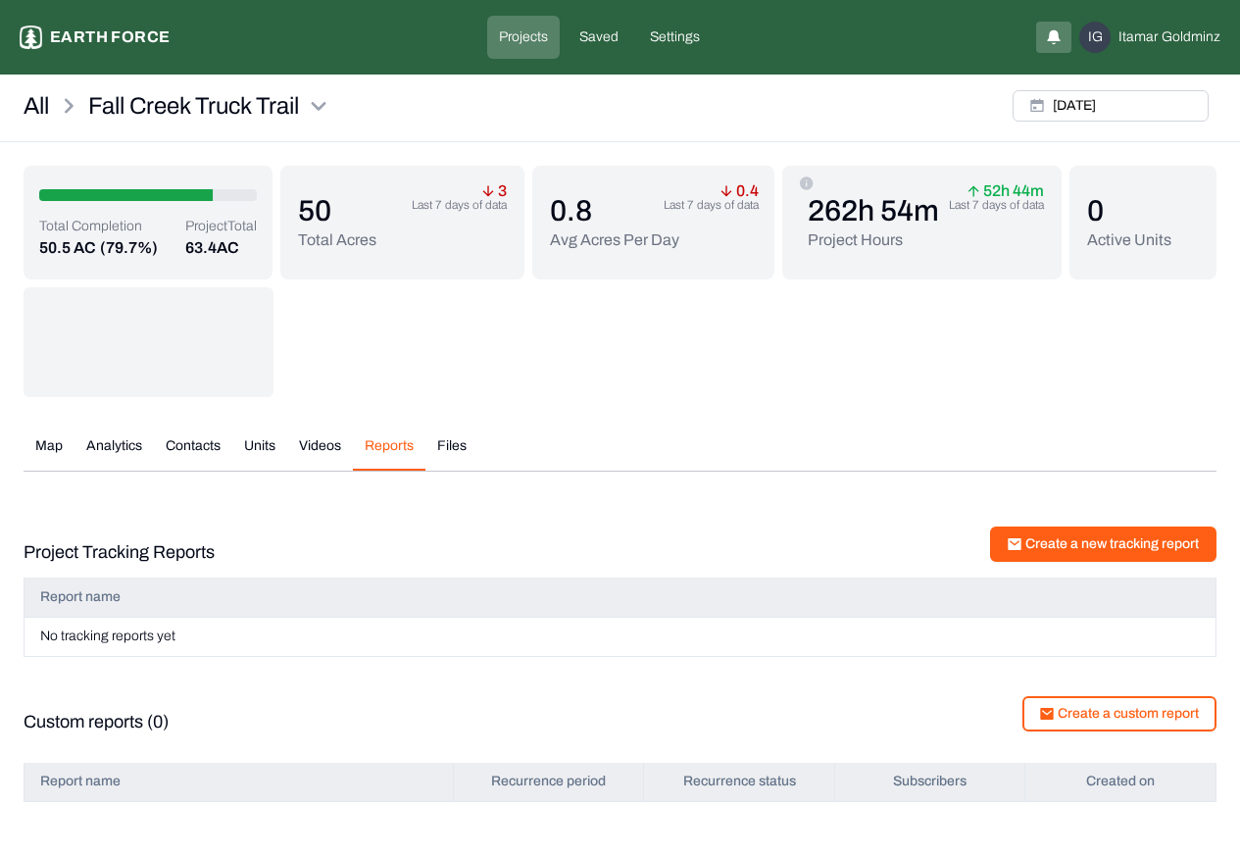
click at [1089, 542] on button "Create a new tracking report" at bounding box center [1103, 544] width 226 height 35
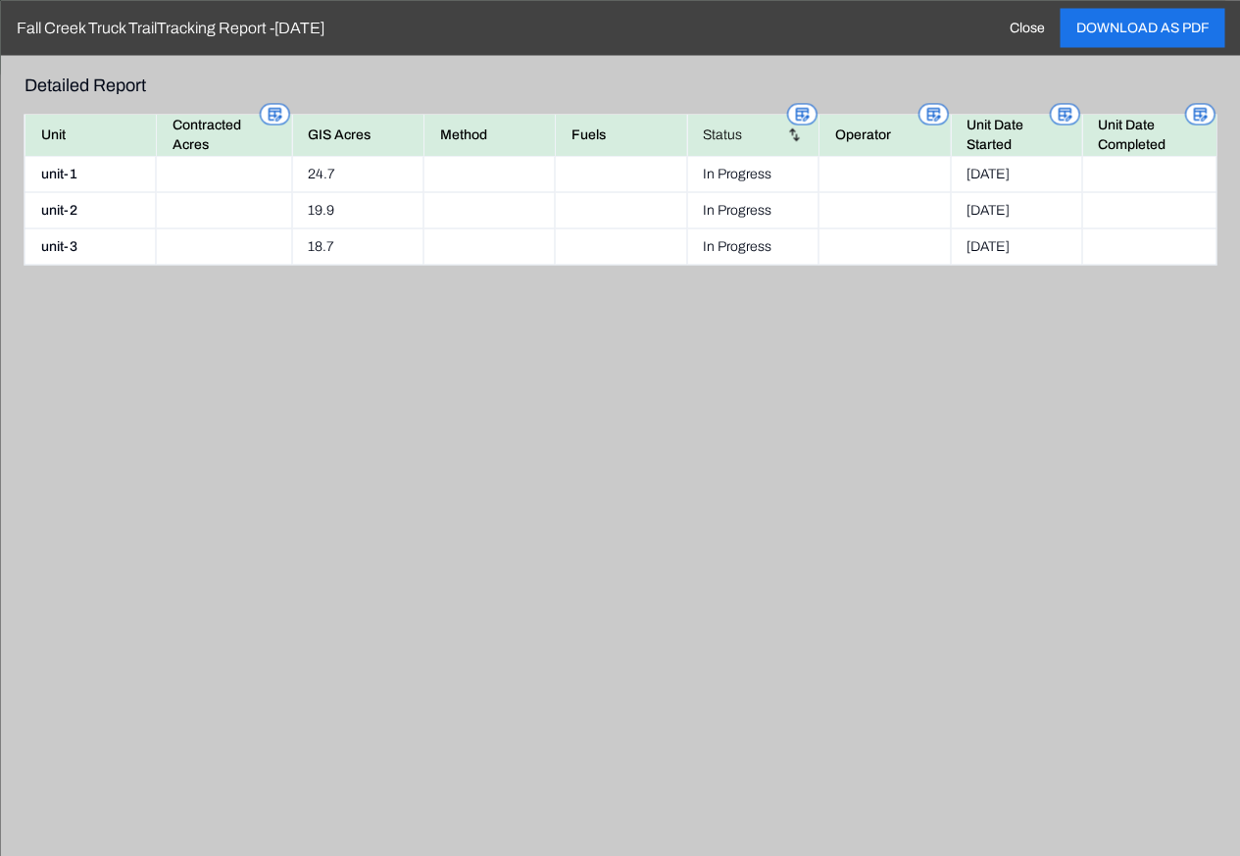
click at [1088, 543] on div at bounding box center [620, 428] width 1240 height 856
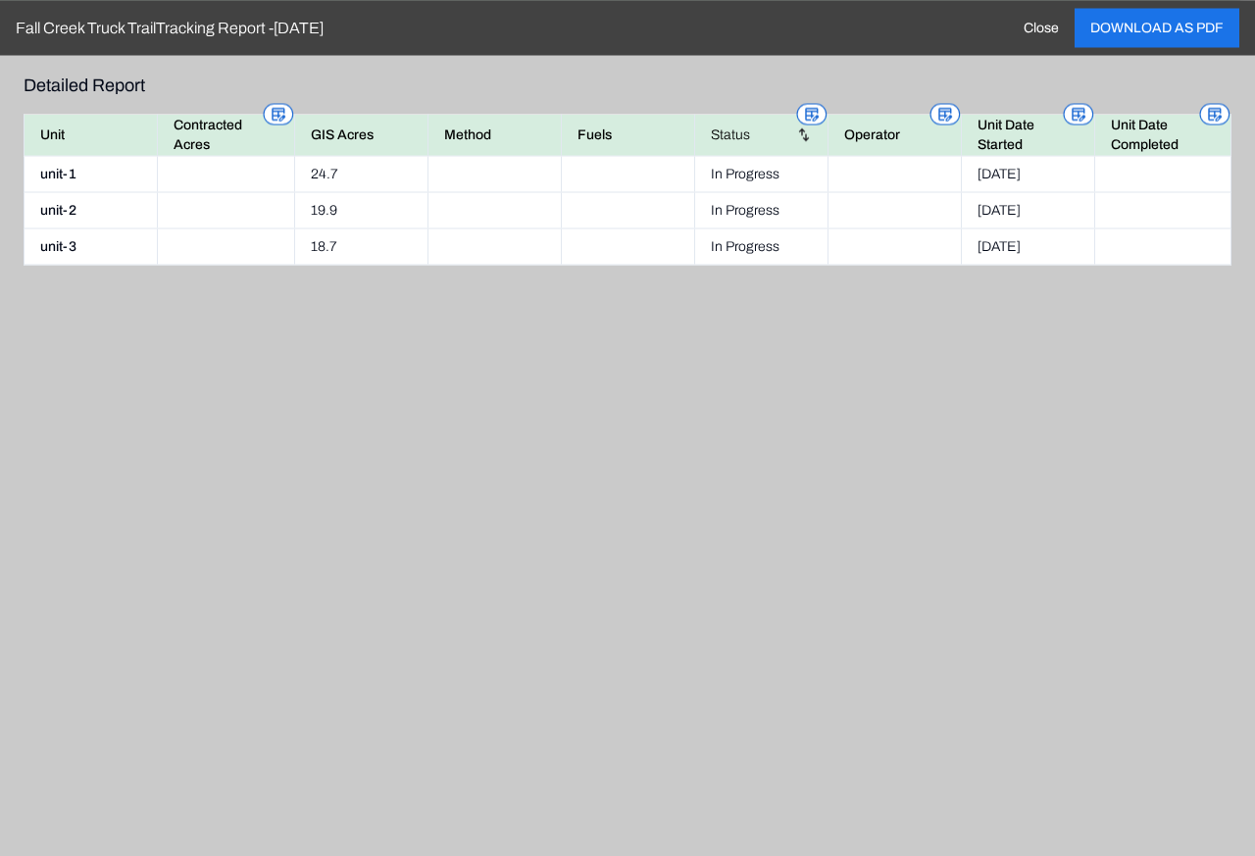
click at [1003, 29] on div "Fall Creek Truck Trail Tracking Report - 09/17/25 Close DOWNLOAD AS PDF" at bounding box center [627, 27] width 1255 height 55
click at [1041, 29] on button "Close" at bounding box center [1041, 27] width 67 height 39
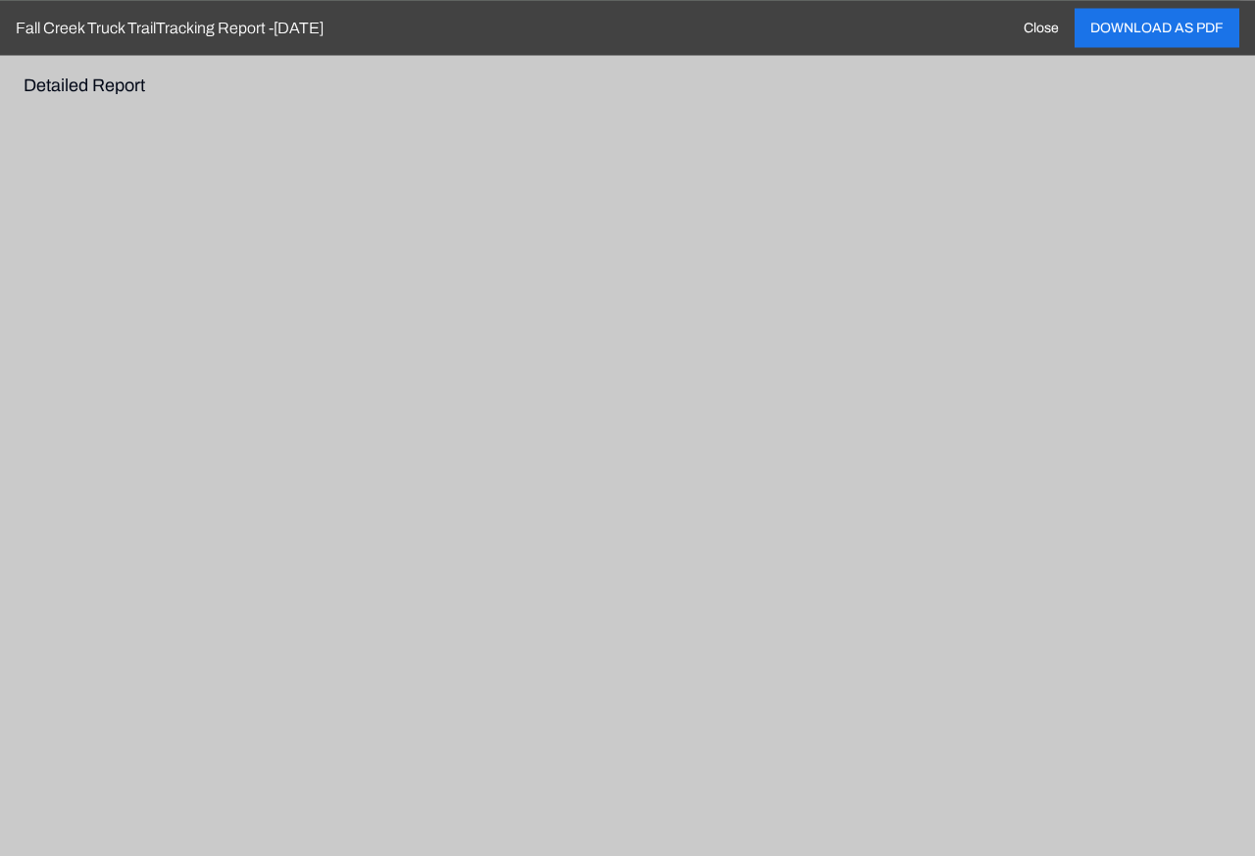
click at [1007, 29] on div at bounding box center [627, 428] width 1255 height 856
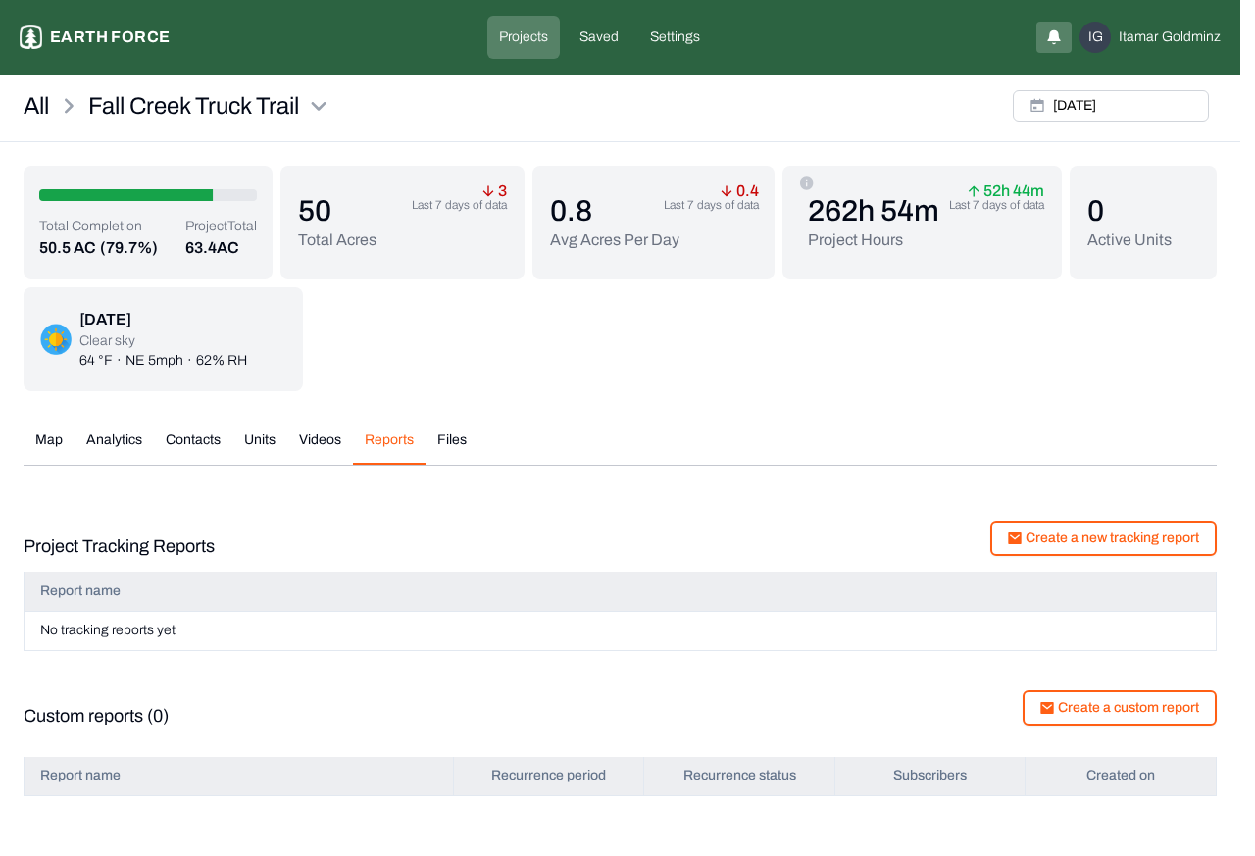
click at [1080, 696] on div "Fall Creek Truck Trail Tracking Report - 09/17/25 Close DOWNLOAD AS PDF Detaile…" at bounding box center [627, 444] width 1192 height 813
click at [1095, 711] on div "Fall Creek Truck Trail Tracking Report - 09/17/25 Close DOWNLOAD AS PDF Detaile…" at bounding box center [627, 444] width 1192 height 813
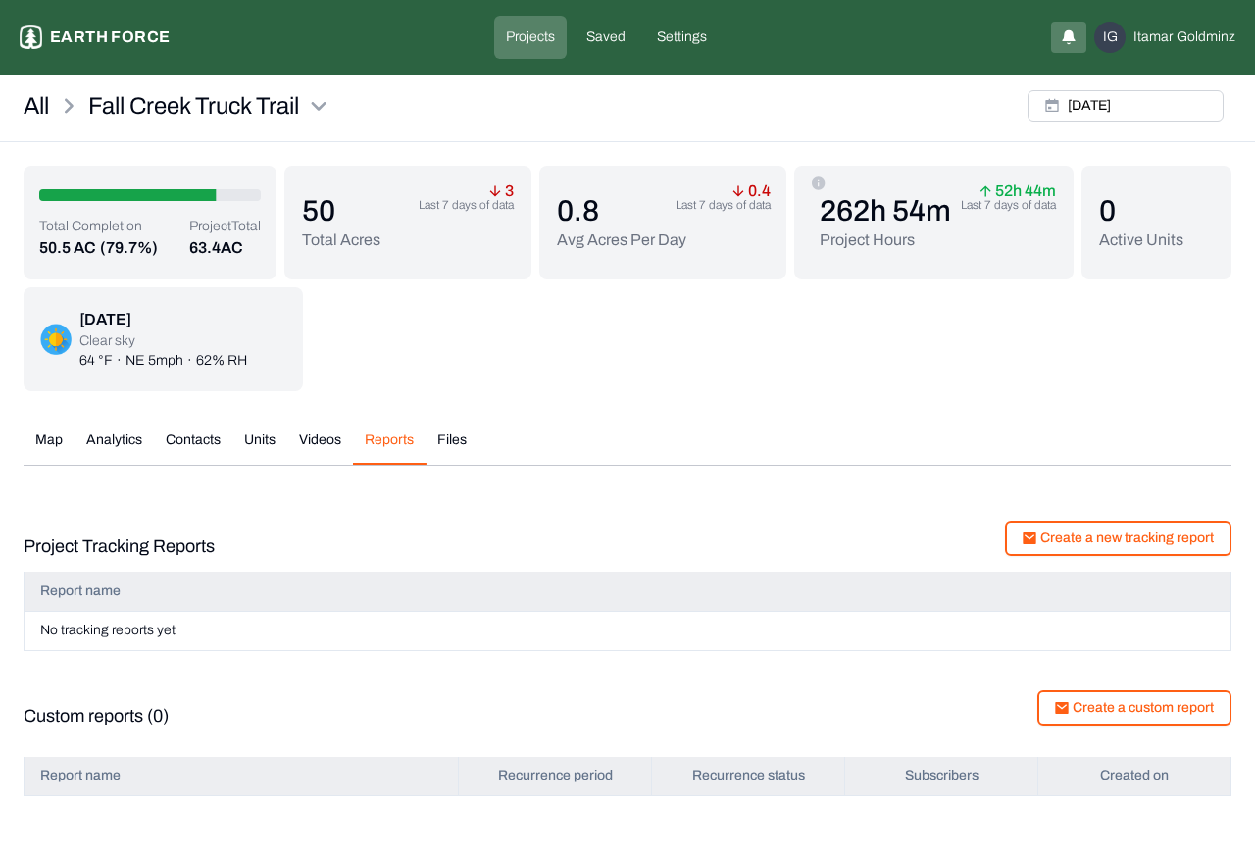
click at [447, 447] on button "Files" at bounding box center [452, 447] width 53 height 34
